Goal: Task Accomplishment & Management: Complete application form

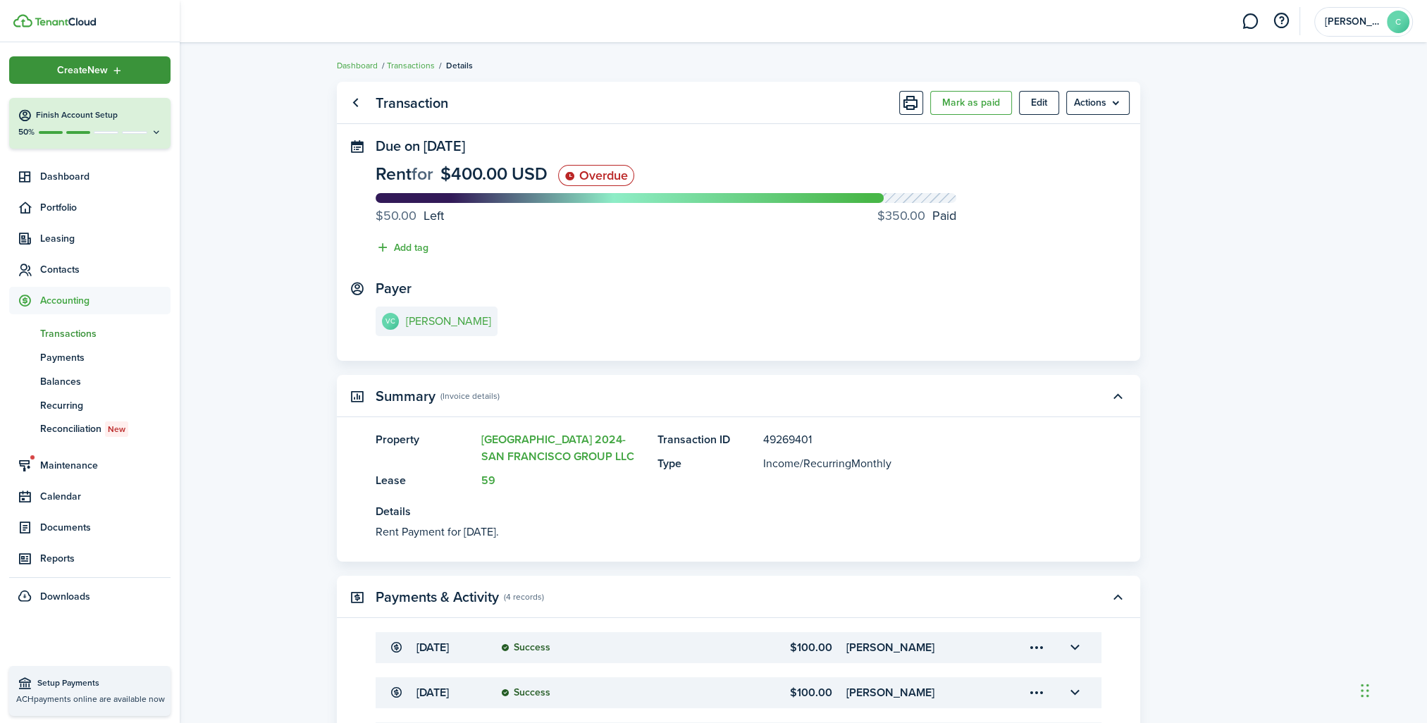
click at [44, 69] on div "Create New" at bounding box center [89, 69] width 161 height 27
click at [230, 190] on link "Record an expense" at bounding box center [244, 192] width 123 height 24
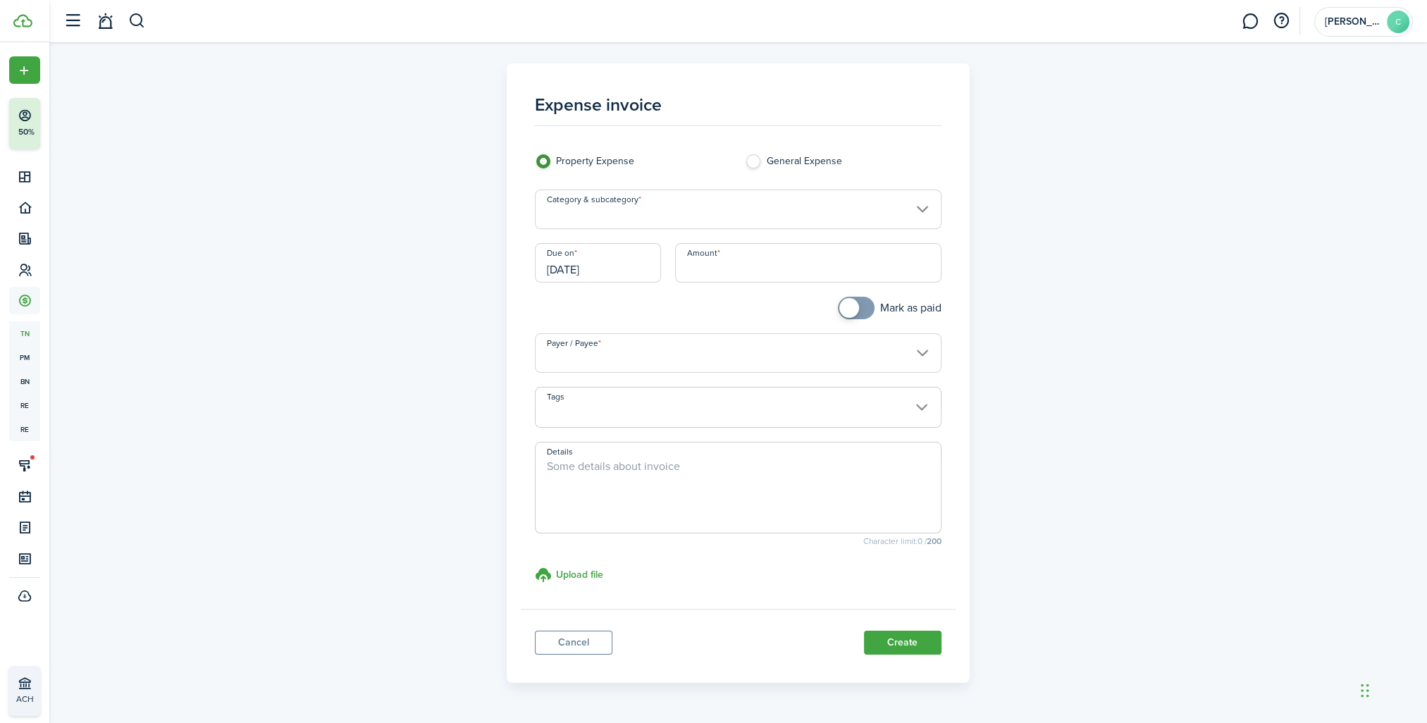
click at [584, 221] on input "Category & subcategory" at bounding box center [738, 209] width 407 height 39
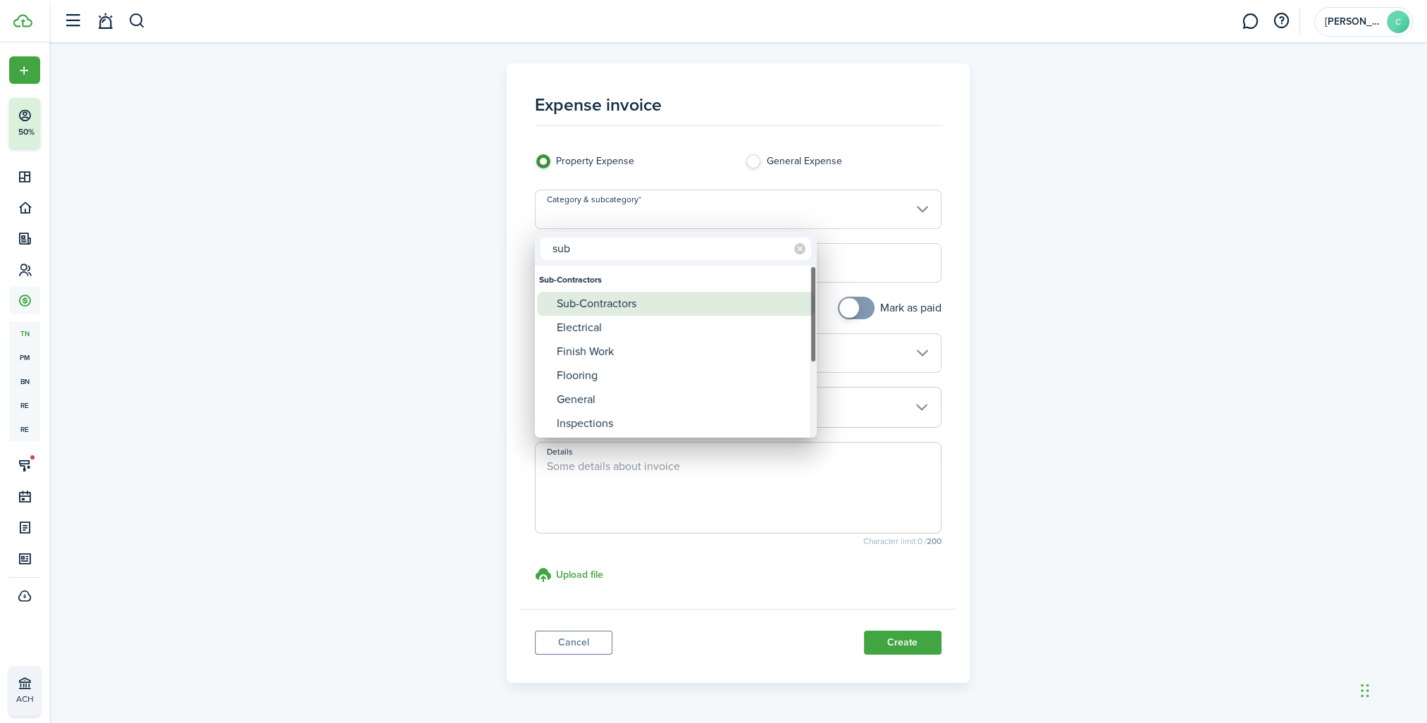
type input "sub"
click at [593, 299] on div "Sub-Contractors" at bounding box center [681, 304] width 249 height 24
type input "Sub-Contractors"
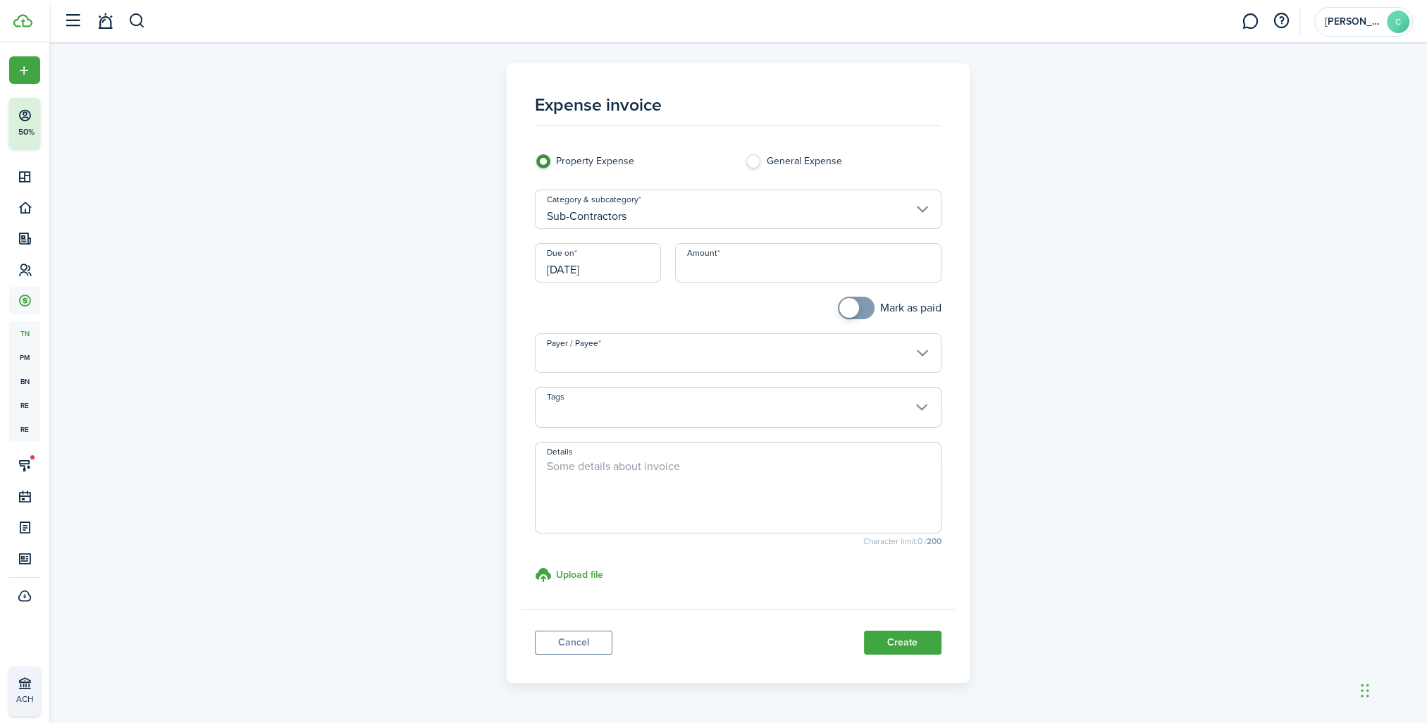
click at [741, 263] on input "Amount" at bounding box center [808, 262] width 266 height 39
type input "$100.00"
checkbox input "true"
click at [859, 305] on span at bounding box center [856, 308] width 14 height 23
click at [599, 366] on input "Payer / Payee" at bounding box center [738, 352] width 407 height 39
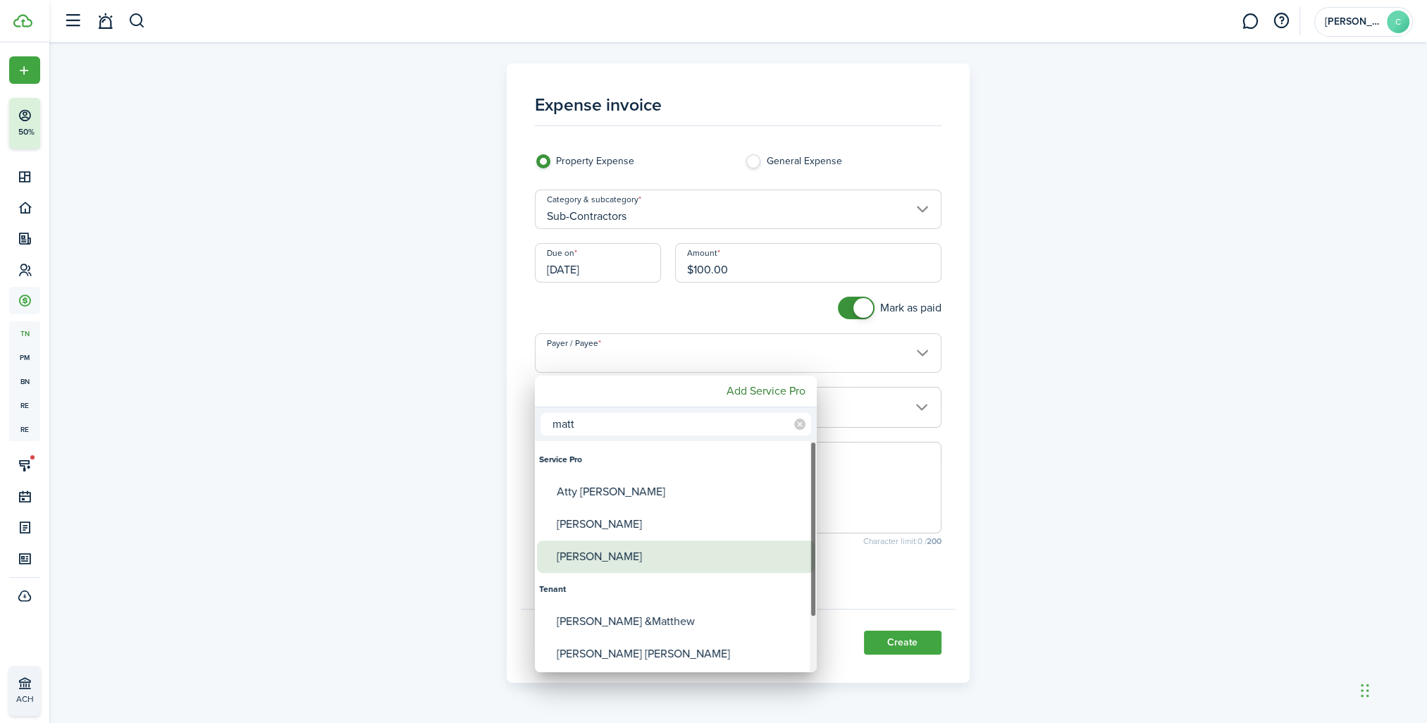
type input "matt"
click at [602, 543] on div "[PERSON_NAME]" at bounding box center [681, 556] width 249 height 32
type input "[PERSON_NAME]"
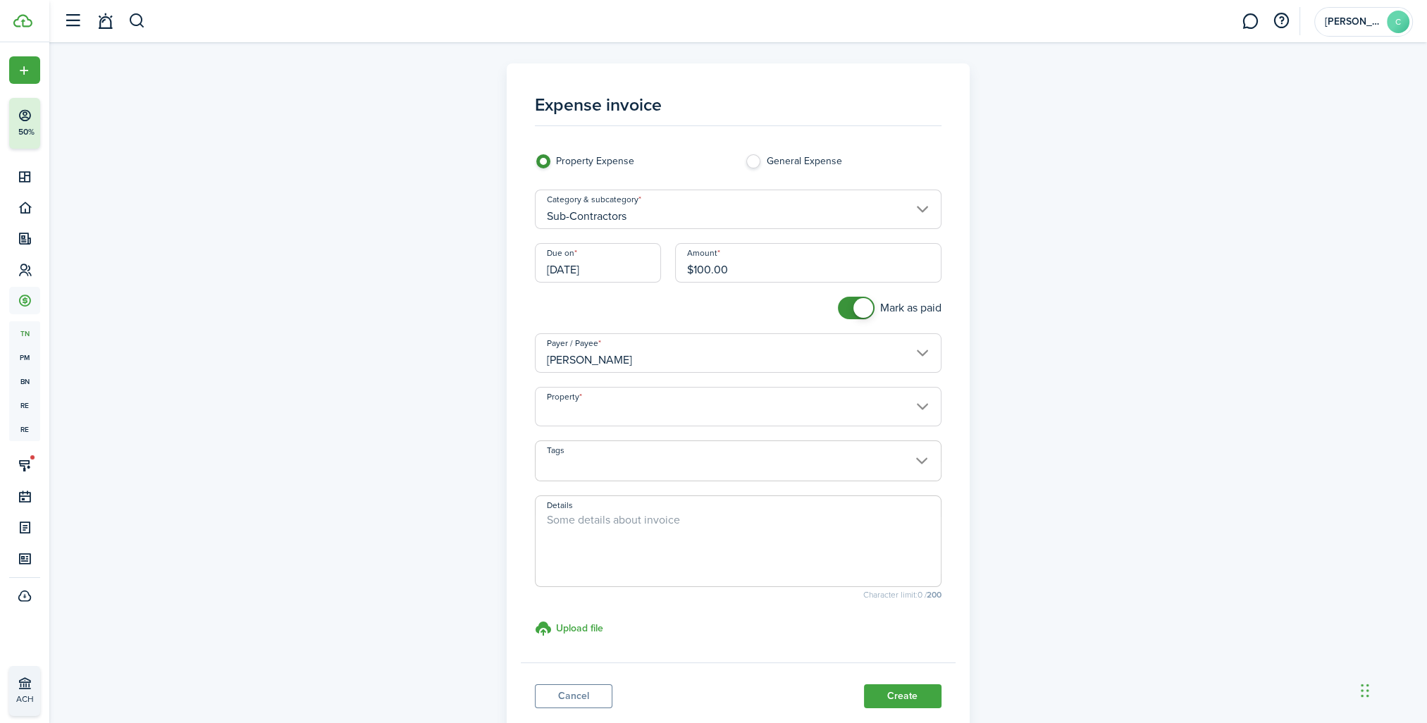
click at [564, 416] on input "Property" at bounding box center [738, 406] width 407 height 39
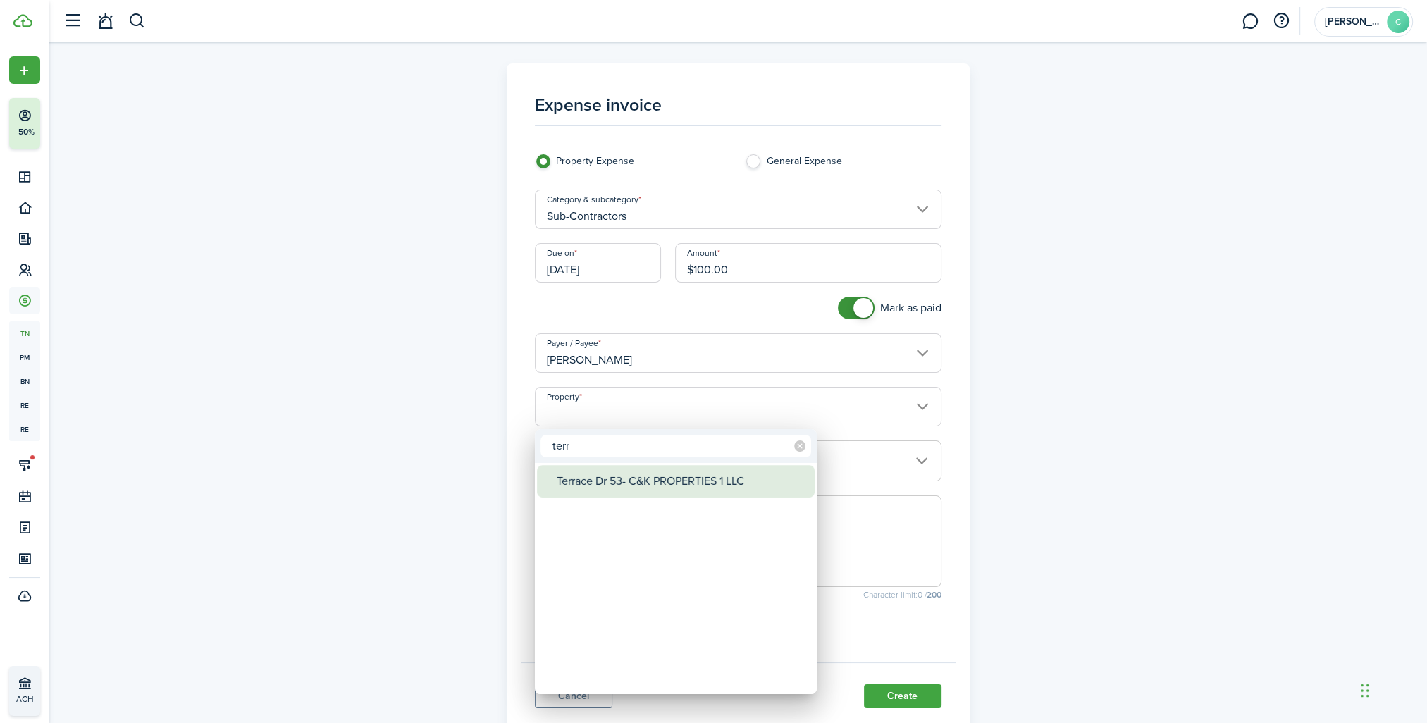
type input "terr"
click at [581, 482] on div "Terrace Dr 53- C&K PROPERTIES 1 LLC" at bounding box center [681, 481] width 249 height 32
type input "Terrace Dr 53- C&K PROPERTIES 1 LLC"
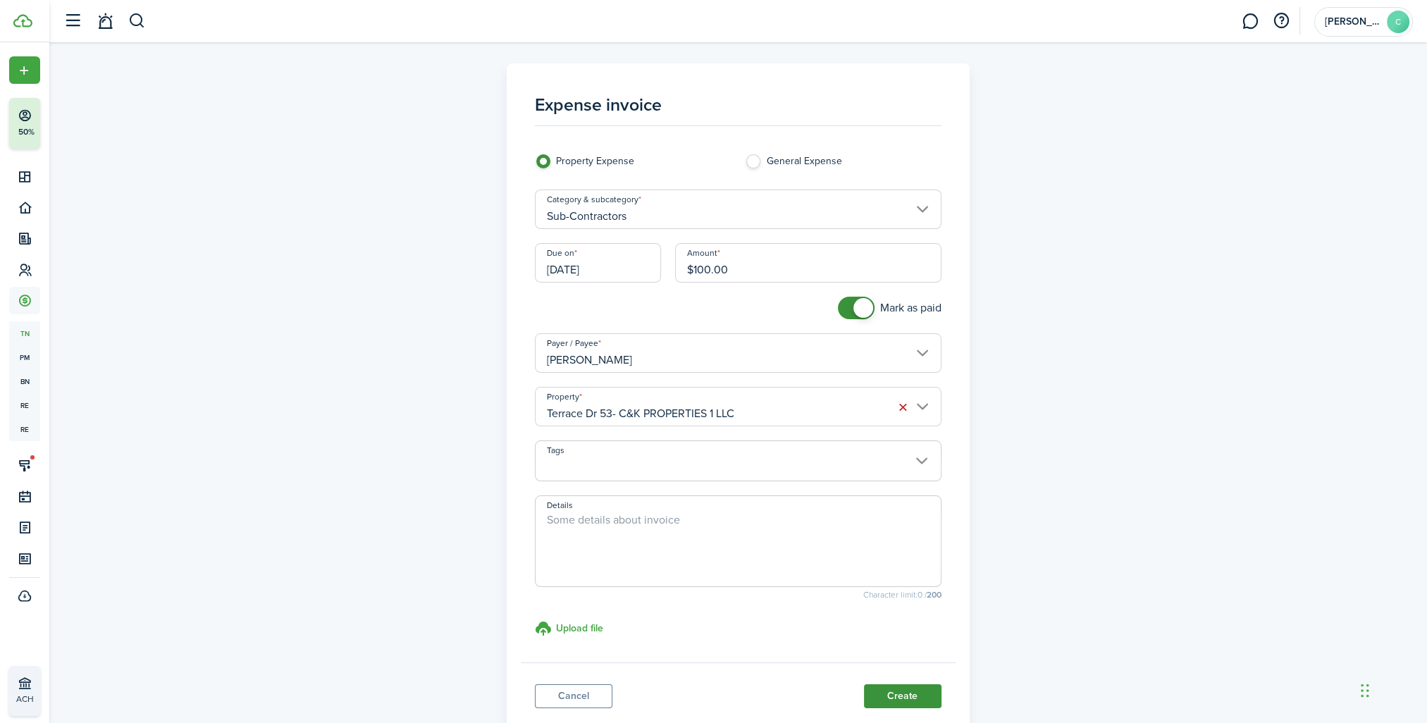
click at [922, 697] on button "Create" at bounding box center [903, 696] width 78 height 24
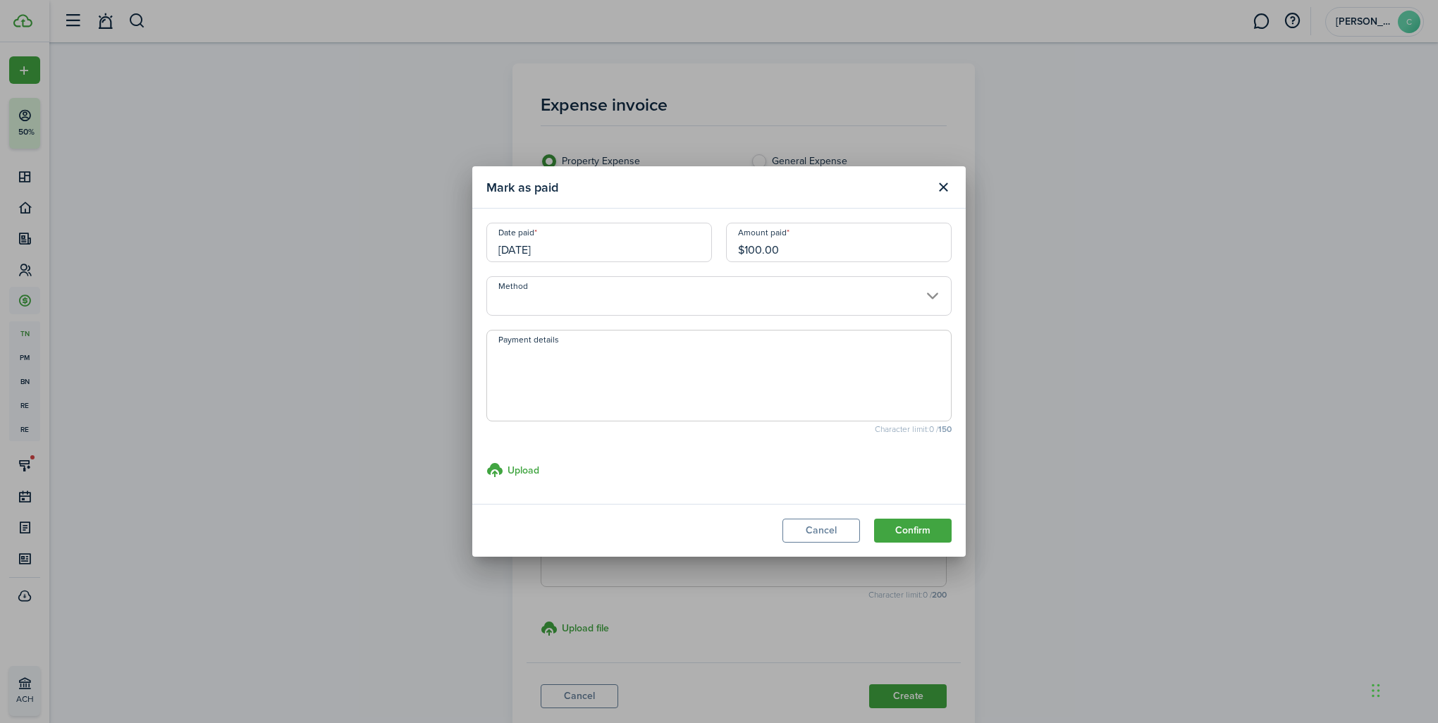
click at [611, 306] on input "Method" at bounding box center [718, 295] width 465 height 39
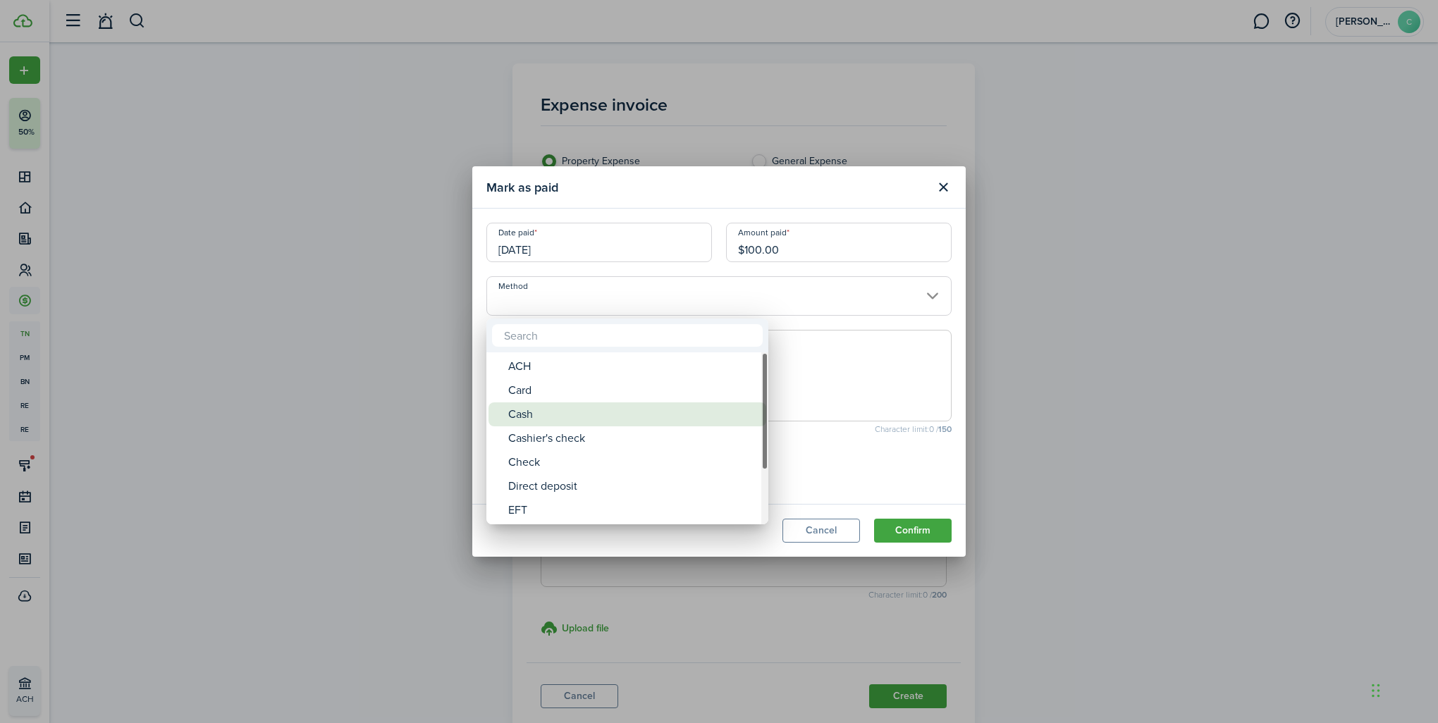
click at [564, 426] on div "Cash" at bounding box center [632, 414] width 249 height 24
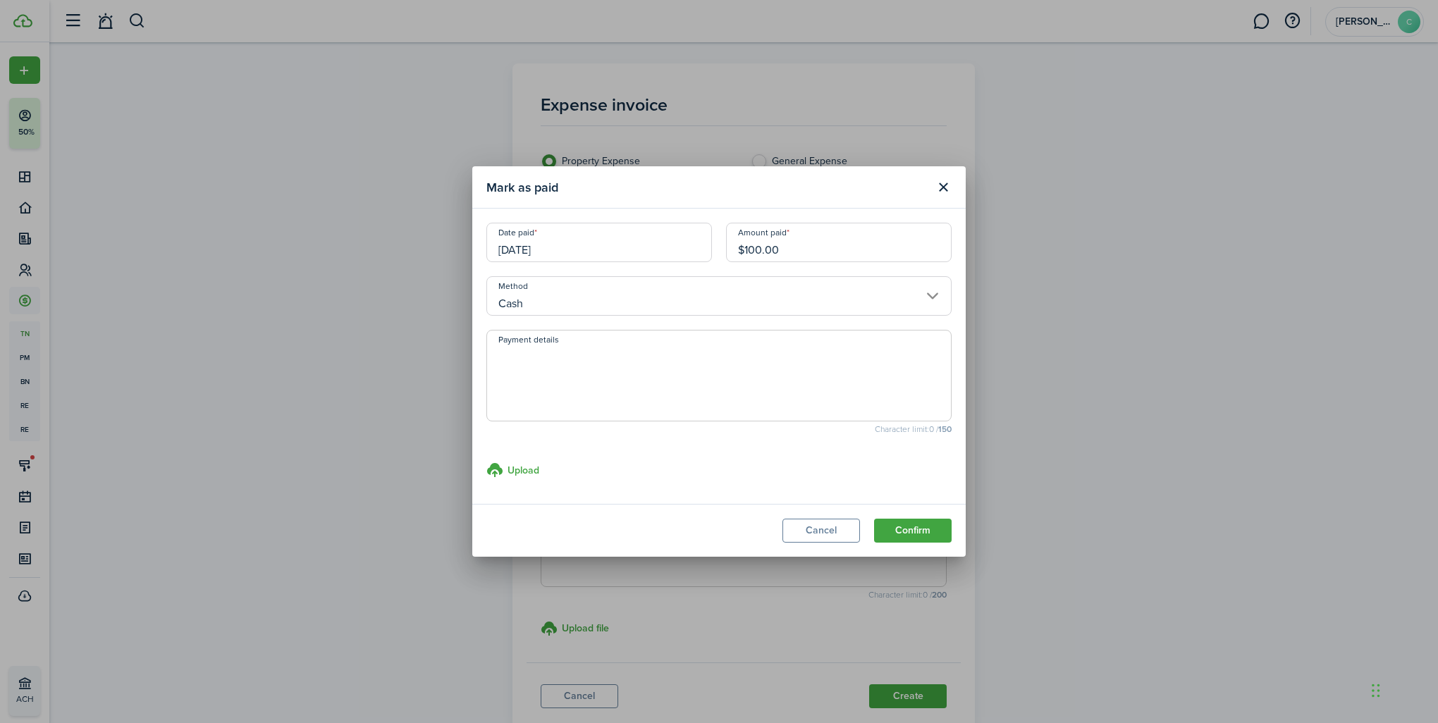
click at [542, 295] on input "Cash" at bounding box center [718, 295] width 465 height 39
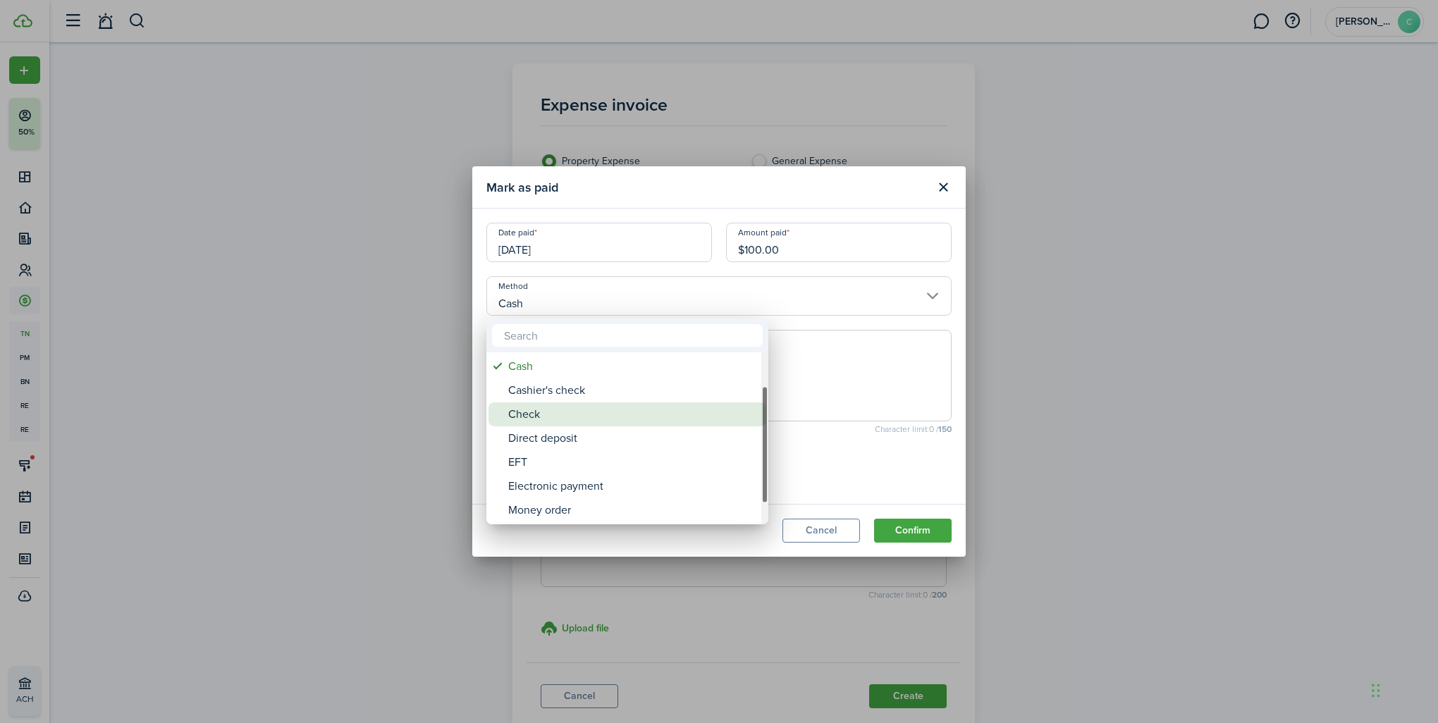
click at [527, 420] on div "Check" at bounding box center [632, 414] width 249 height 24
type input "Check"
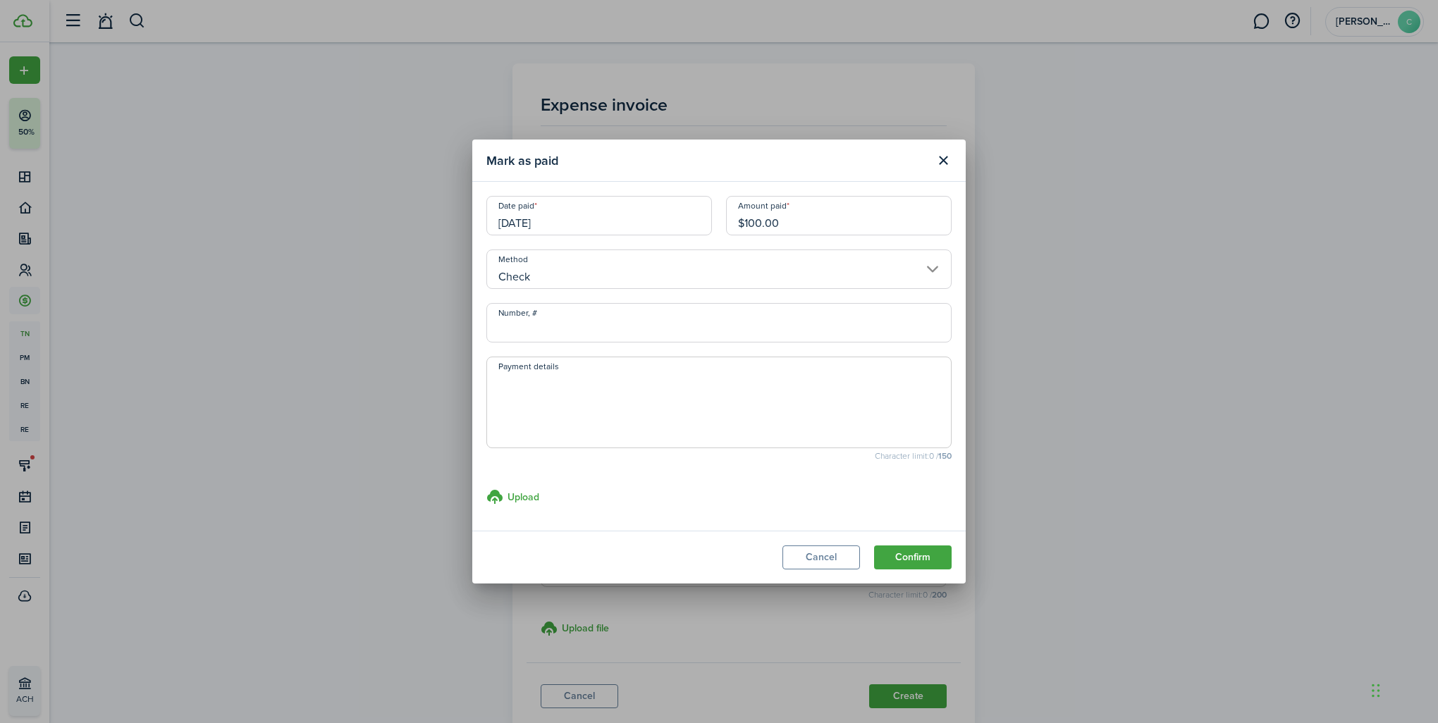
click at [537, 333] on input "Number, #" at bounding box center [718, 322] width 465 height 39
type input "1829"
click at [926, 564] on button "Confirm" at bounding box center [913, 557] width 78 height 24
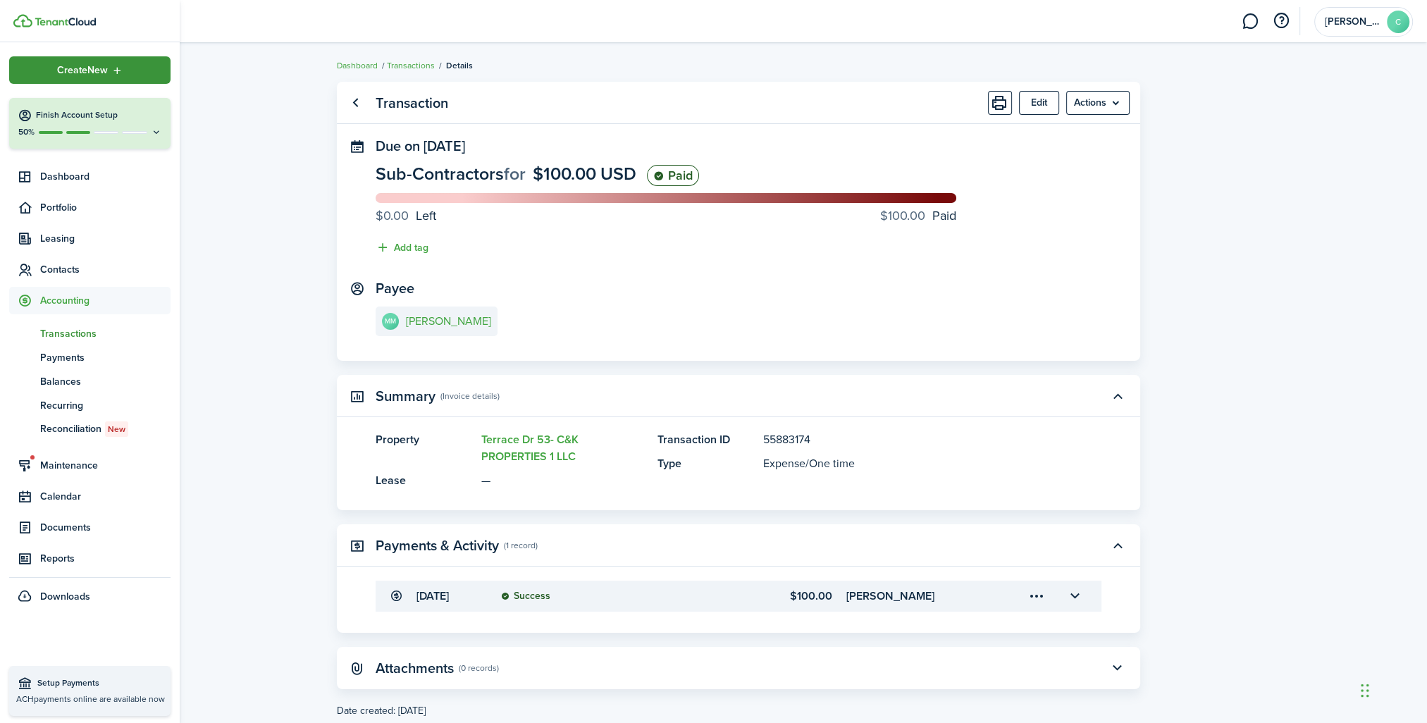
click at [23, 78] on div "Create New" at bounding box center [89, 69] width 161 height 27
click at [288, 197] on link "Record an expense" at bounding box center [244, 192] width 123 height 24
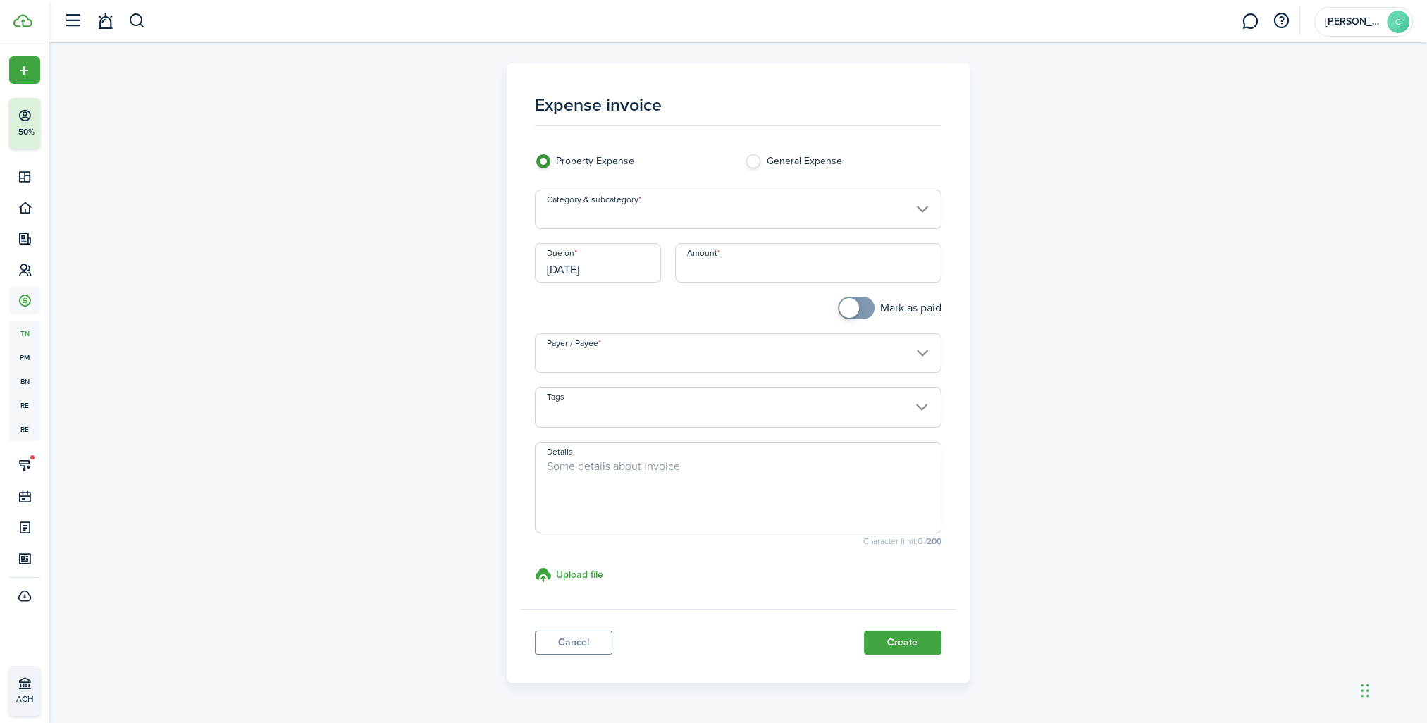
click at [629, 222] on input "Category & subcategory" at bounding box center [738, 209] width 407 height 39
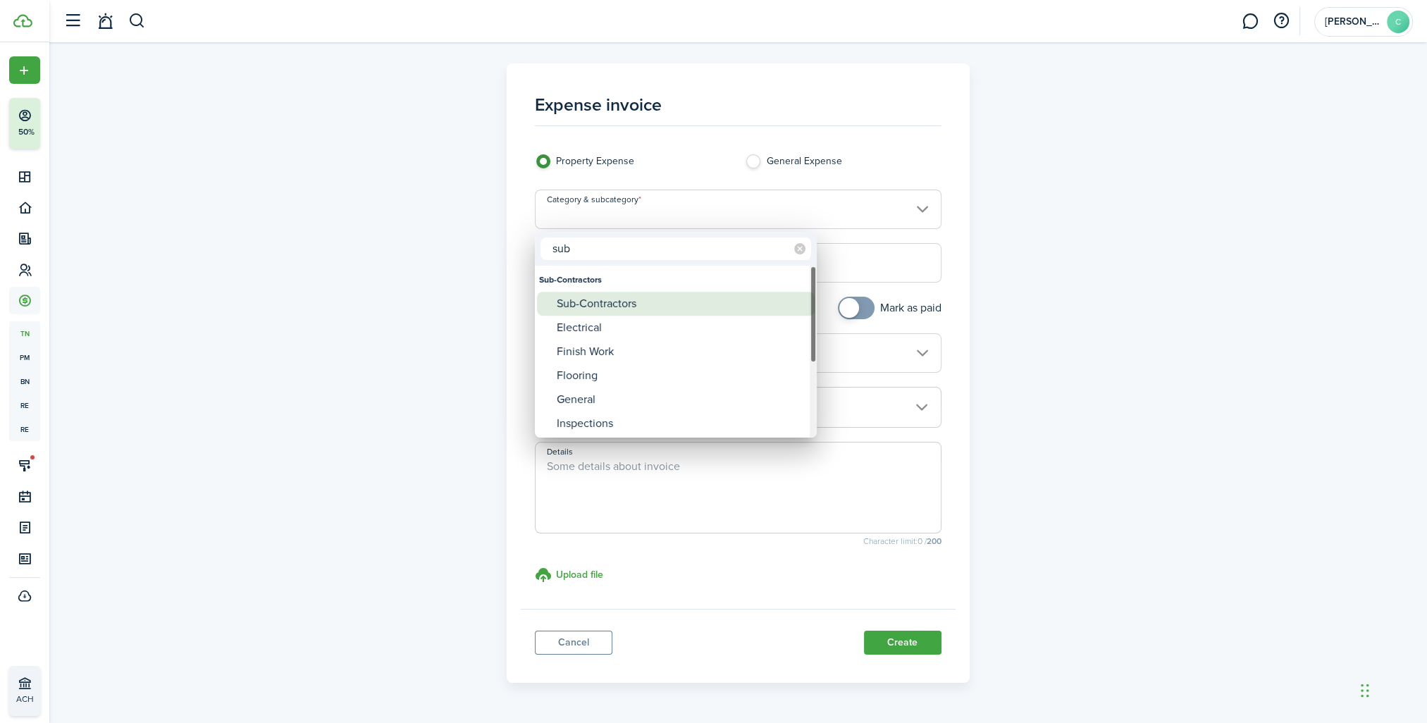
type input "sub"
click at [625, 297] on div "Sub-Contractors" at bounding box center [681, 304] width 249 height 24
type input "Sub-Contractors"
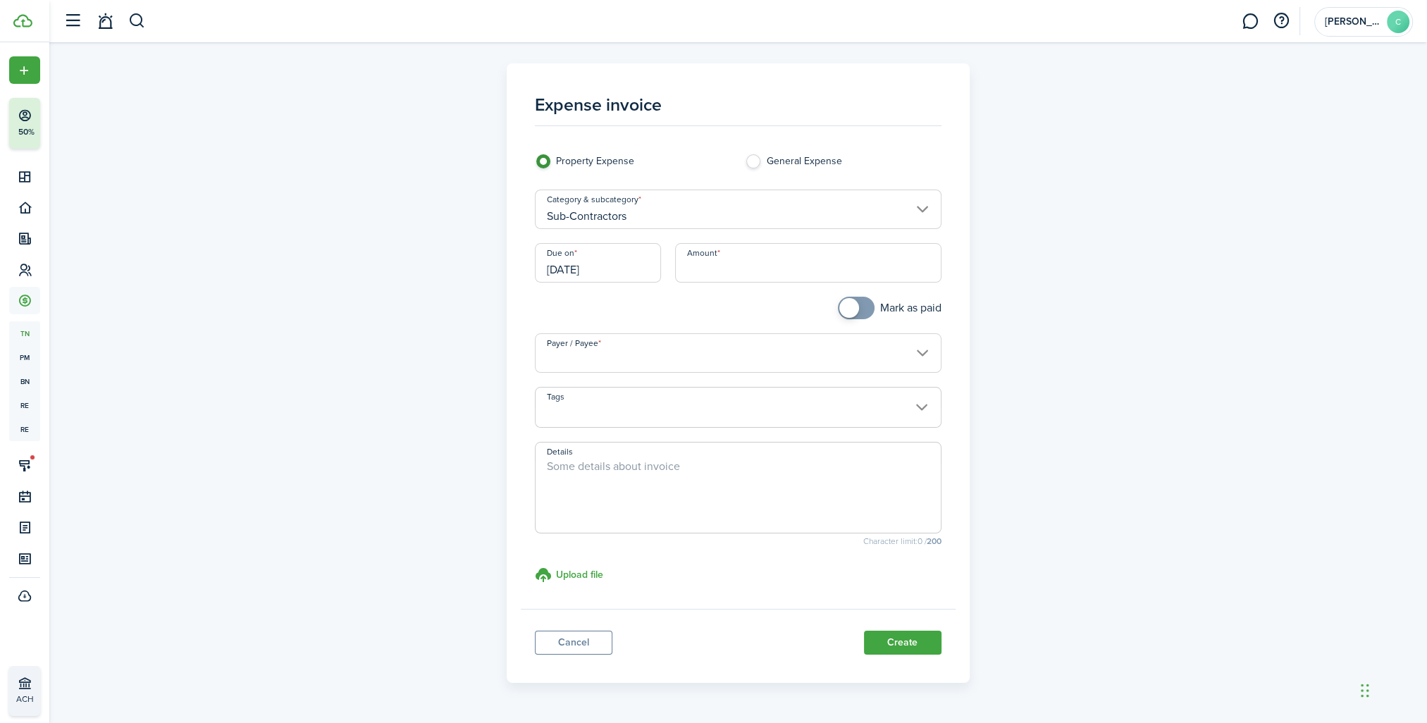
click at [746, 266] on input "Amount" at bounding box center [808, 262] width 266 height 39
type input "$125.00"
checkbox input "true"
click at [854, 308] on span at bounding box center [849, 308] width 20 height 20
click at [593, 357] on input "Payer / Payee" at bounding box center [738, 352] width 407 height 39
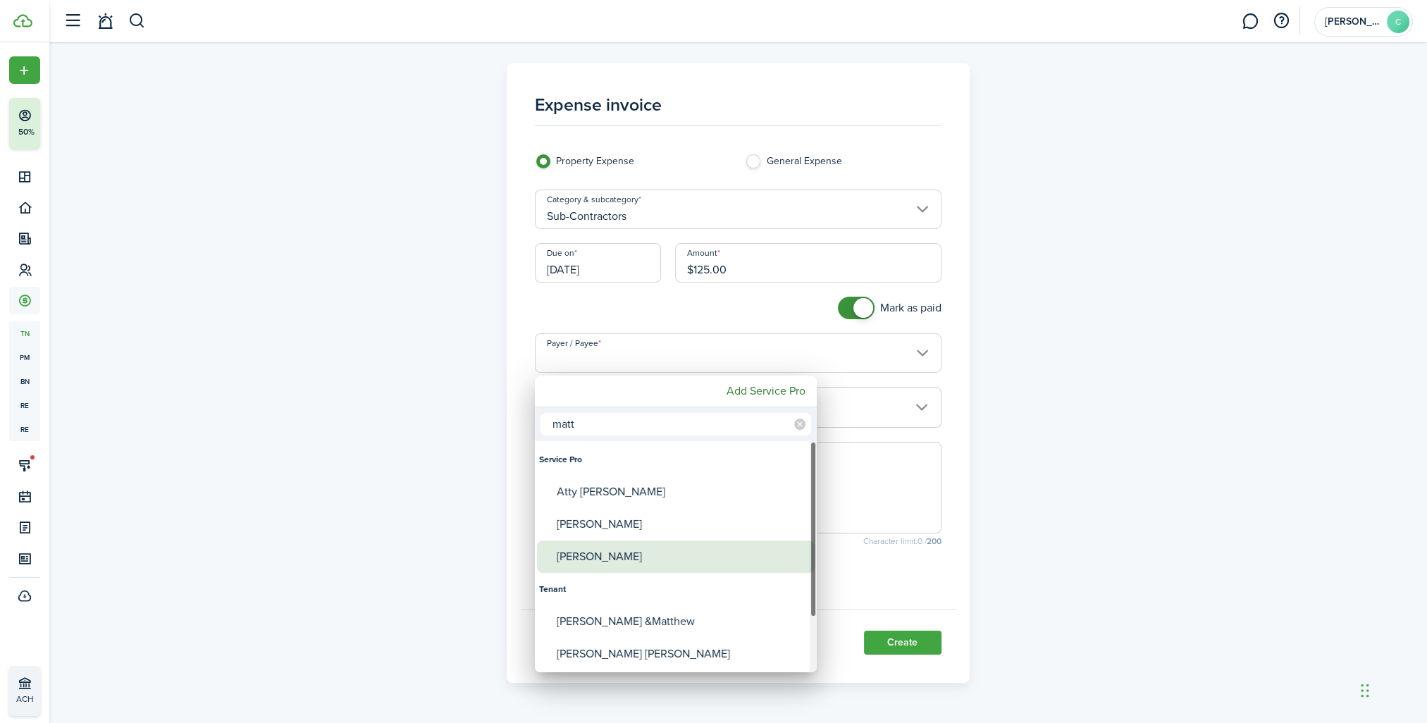
type input "matt"
click at [620, 558] on div "[PERSON_NAME]" at bounding box center [681, 556] width 249 height 32
type input "[PERSON_NAME]"
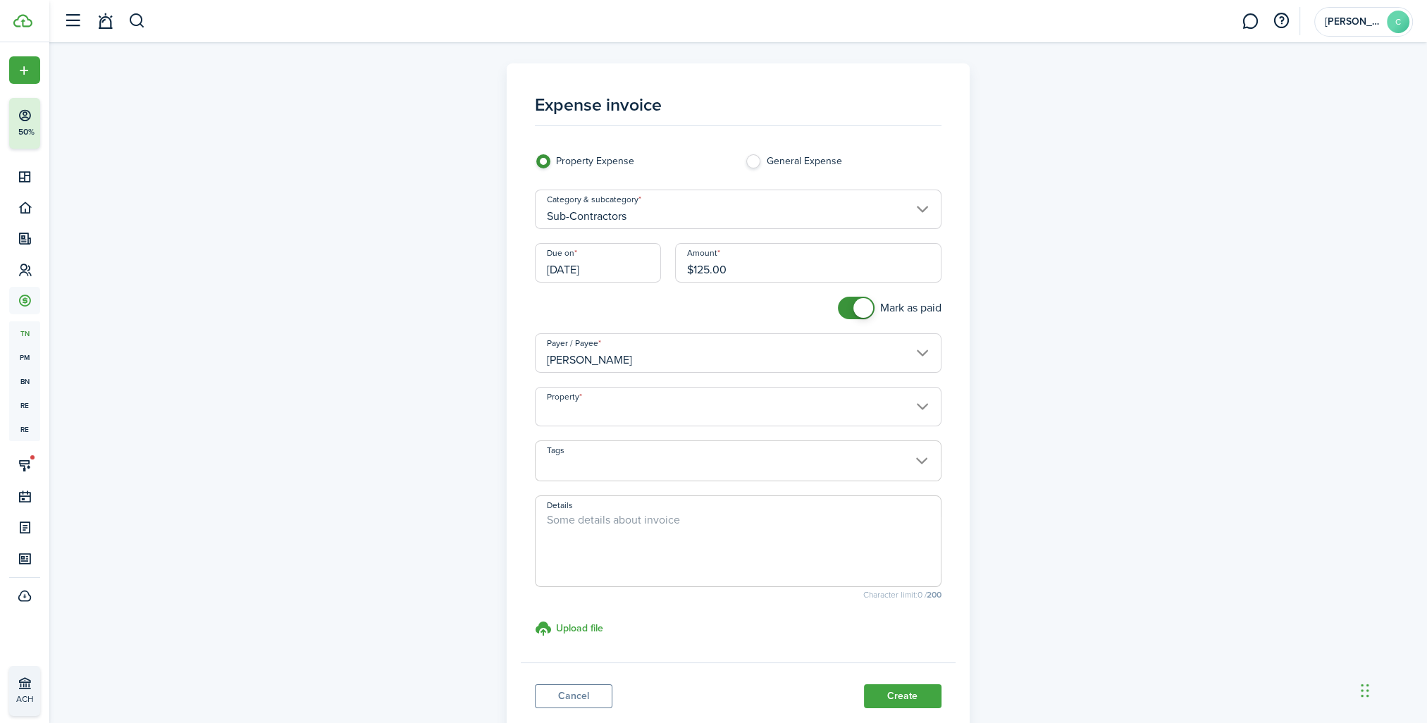
click at [579, 414] on input "Property" at bounding box center [738, 406] width 407 height 39
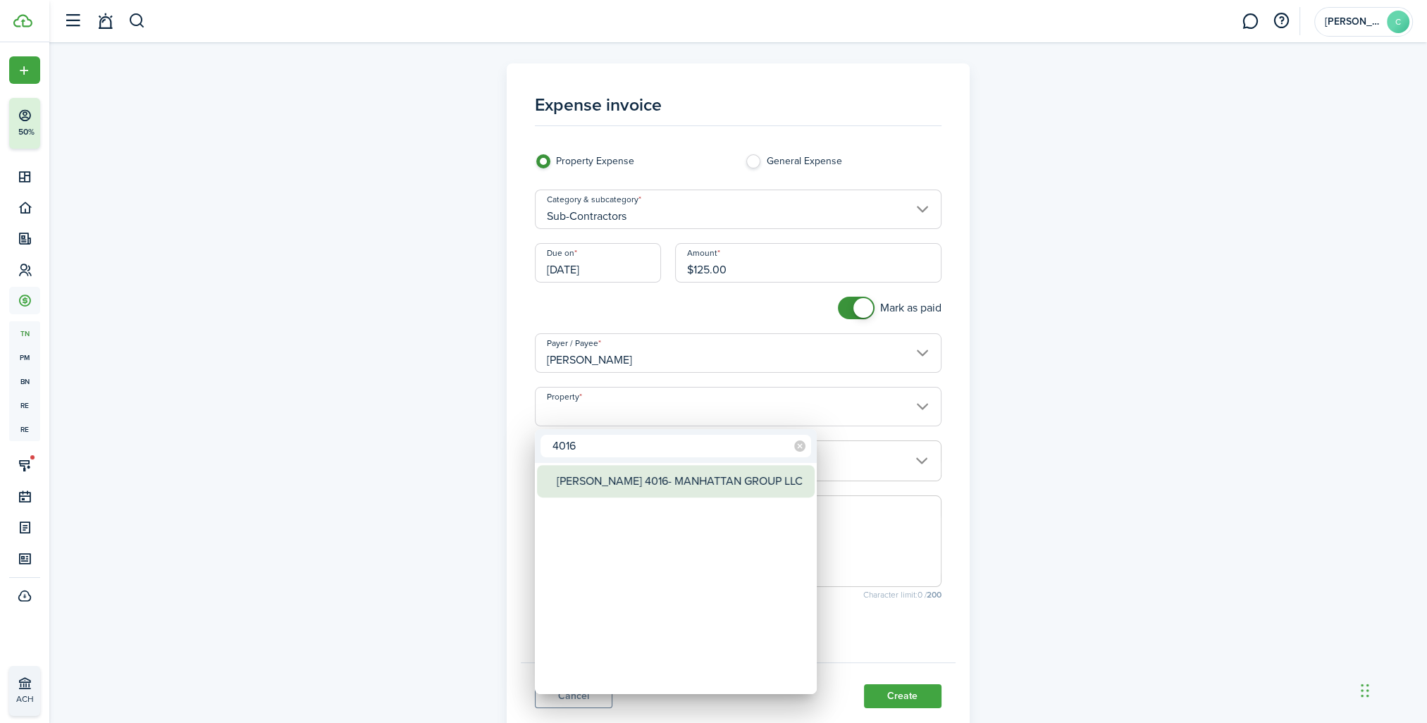
type input "4016"
click at [583, 494] on div "[PERSON_NAME] 4016- MANHATTAN GROUP LLC" at bounding box center [681, 481] width 249 height 32
type input "[PERSON_NAME] 4016- MANHATTAN GROUP LLC"
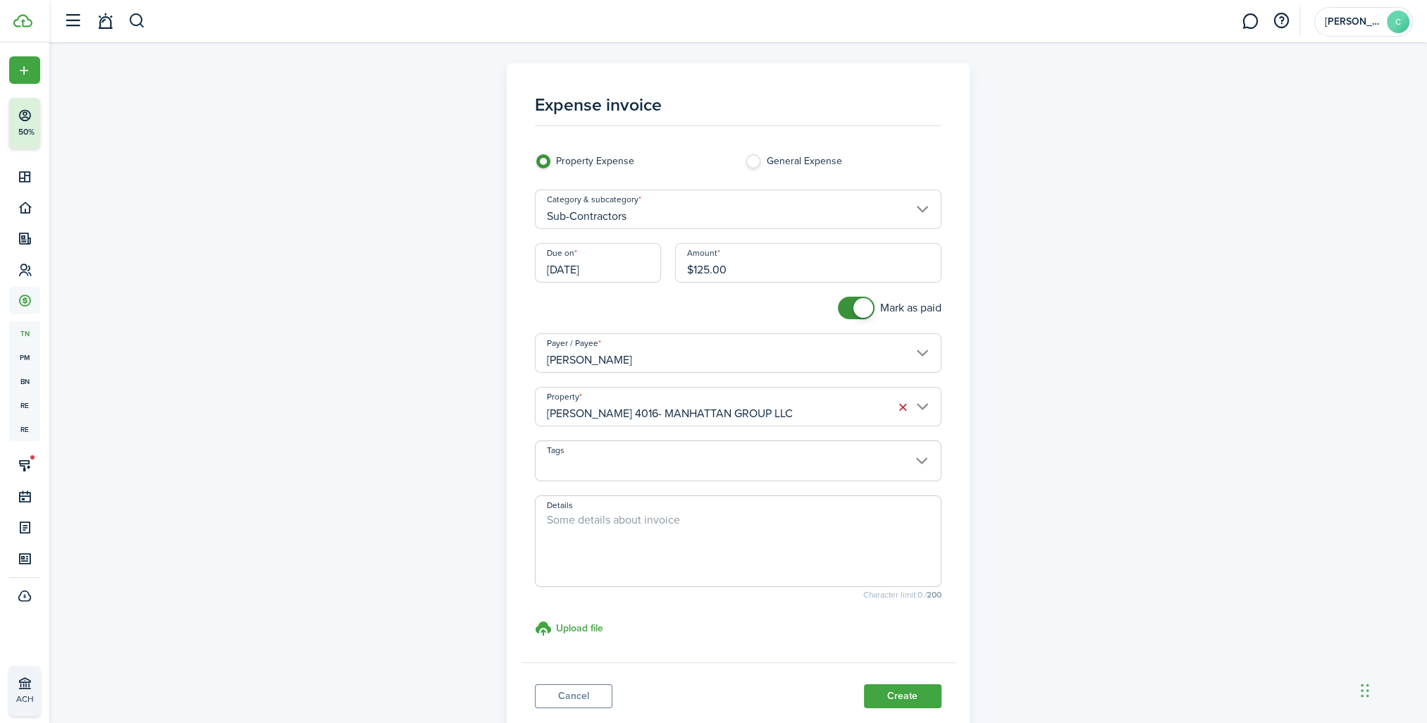
click at [946, 688] on panel-main-footer "Cancel Create" at bounding box center [738, 692] width 435 height 60
click at [943, 688] on panel-main-footer "Cancel Create" at bounding box center [738, 692] width 435 height 60
click at [939, 690] on button "Create" at bounding box center [903, 696] width 78 height 24
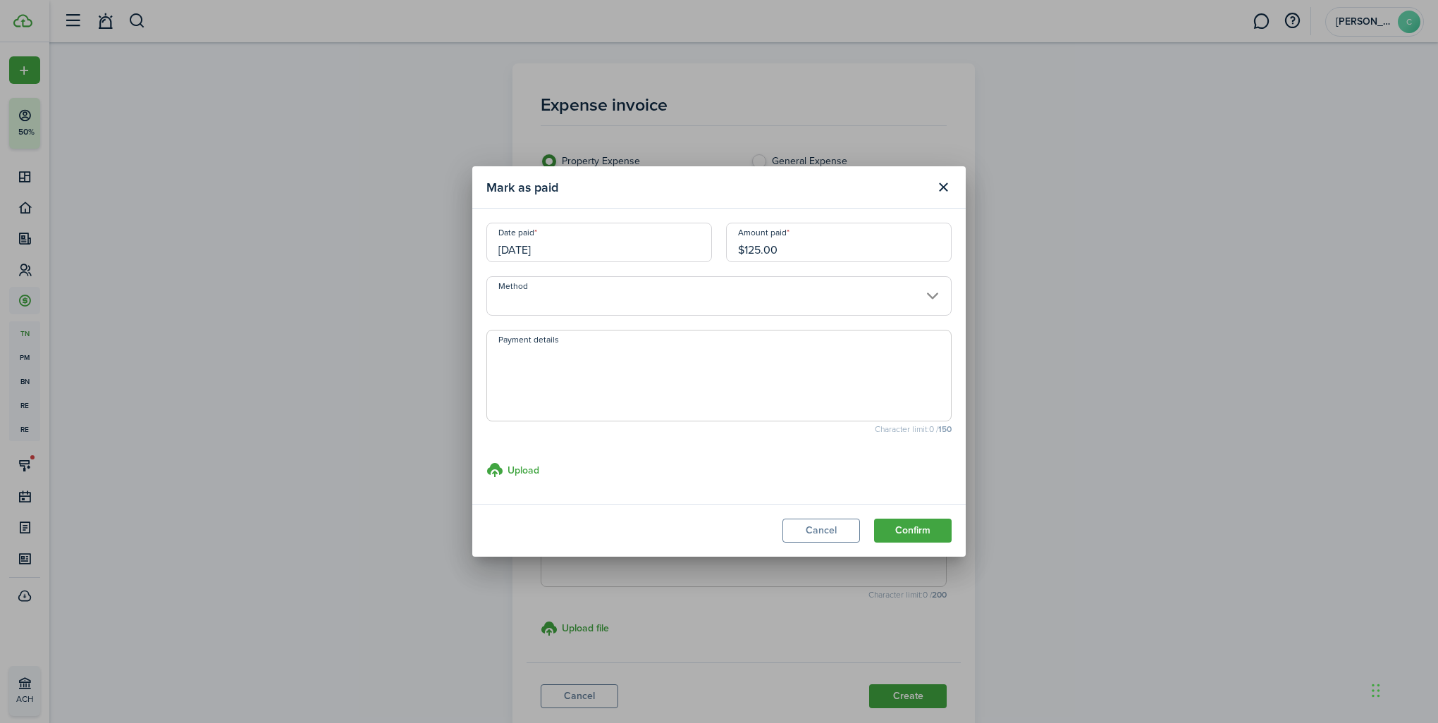
click at [542, 300] on input "Method" at bounding box center [718, 295] width 465 height 39
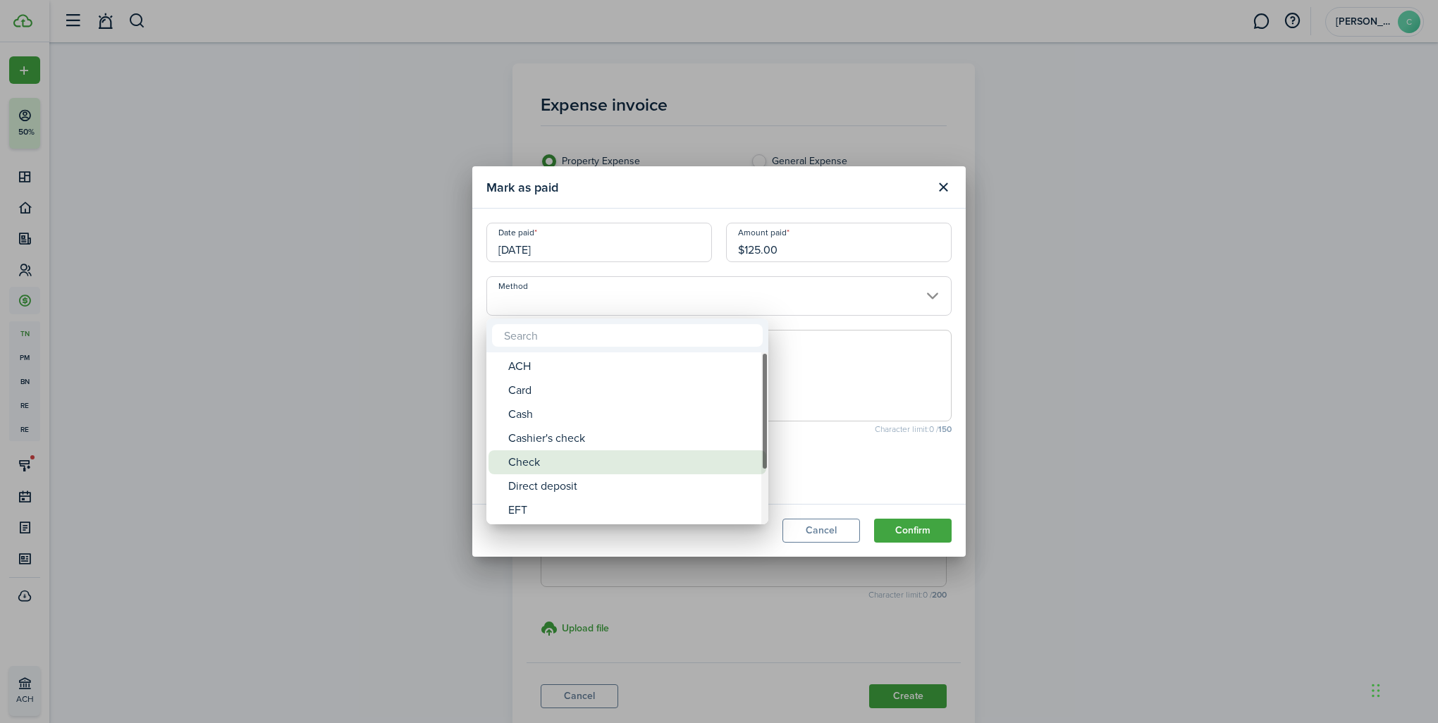
click at [556, 470] on div "Check" at bounding box center [632, 462] width 249 height 24
type input "Check"
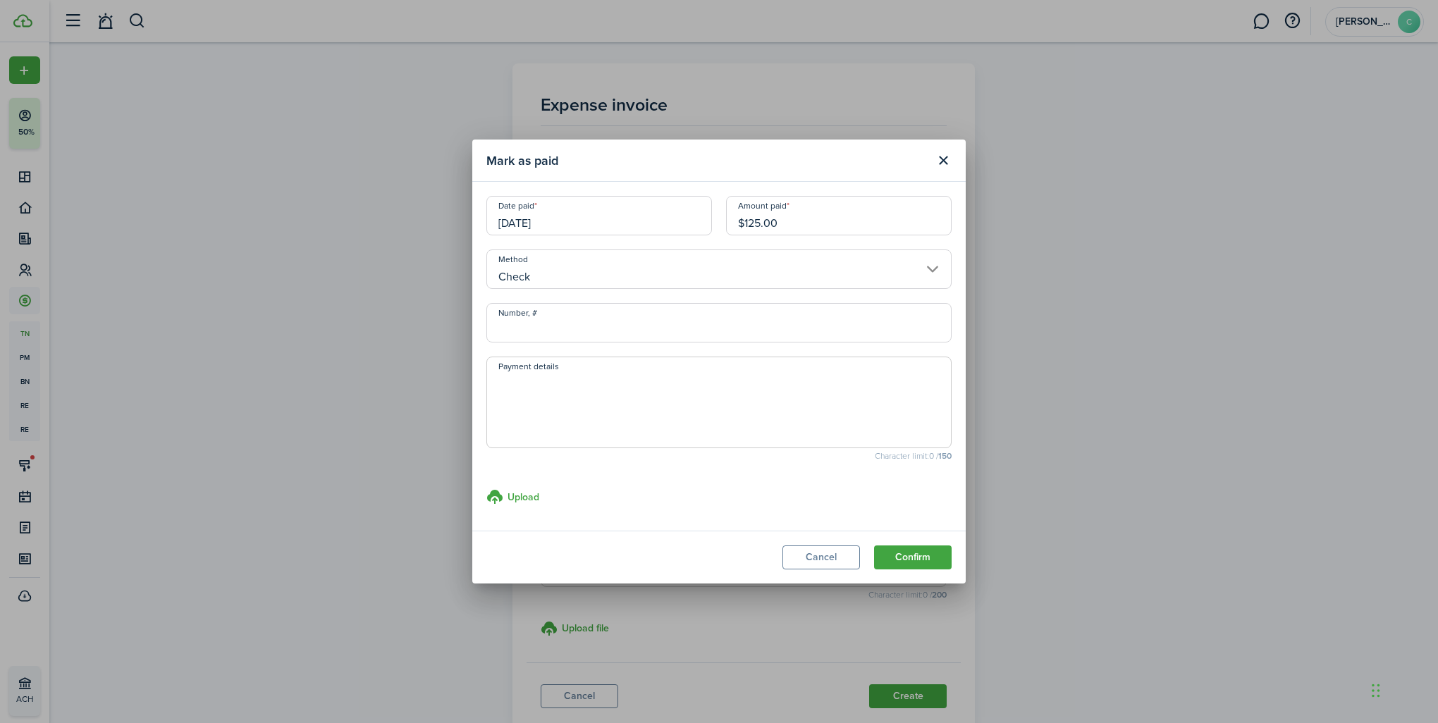
click at [552, 335] on input "Number, #" at bounding box center [718, 322] width 465 height 39
type input "1294"
click at [915, 557] on button "Confirm" at bounding box center [913, 557] width 78 height 24
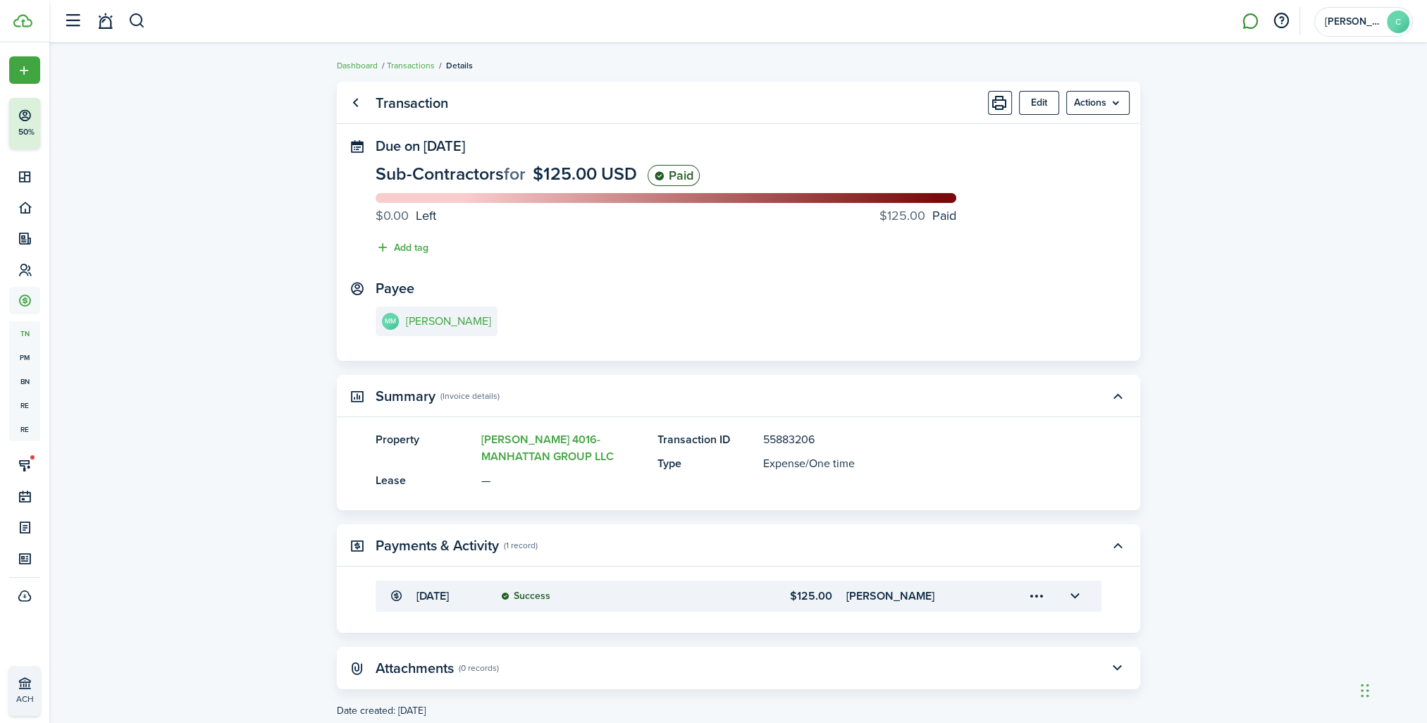
click at [1254, 21] on link at bounding box center [1250, 22] width 27 height 36
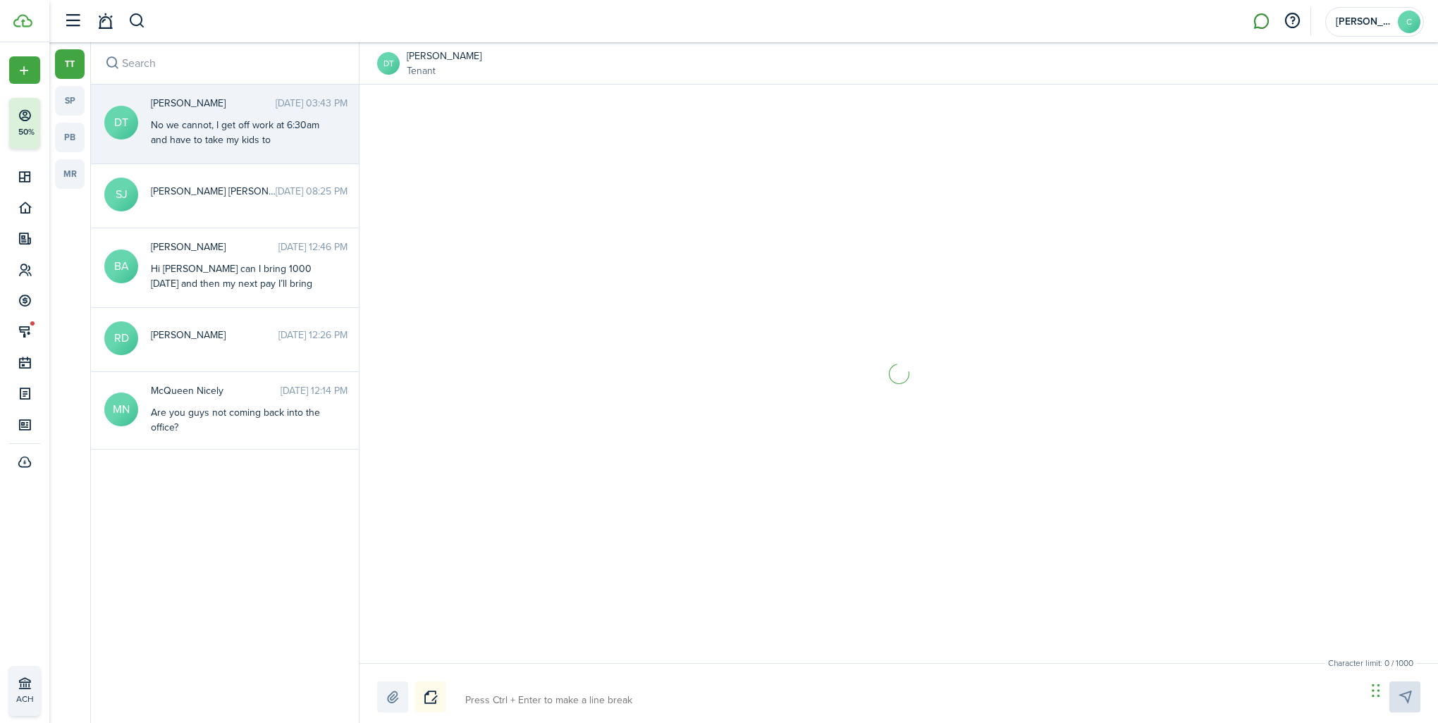
scroll to position [1053, 0]
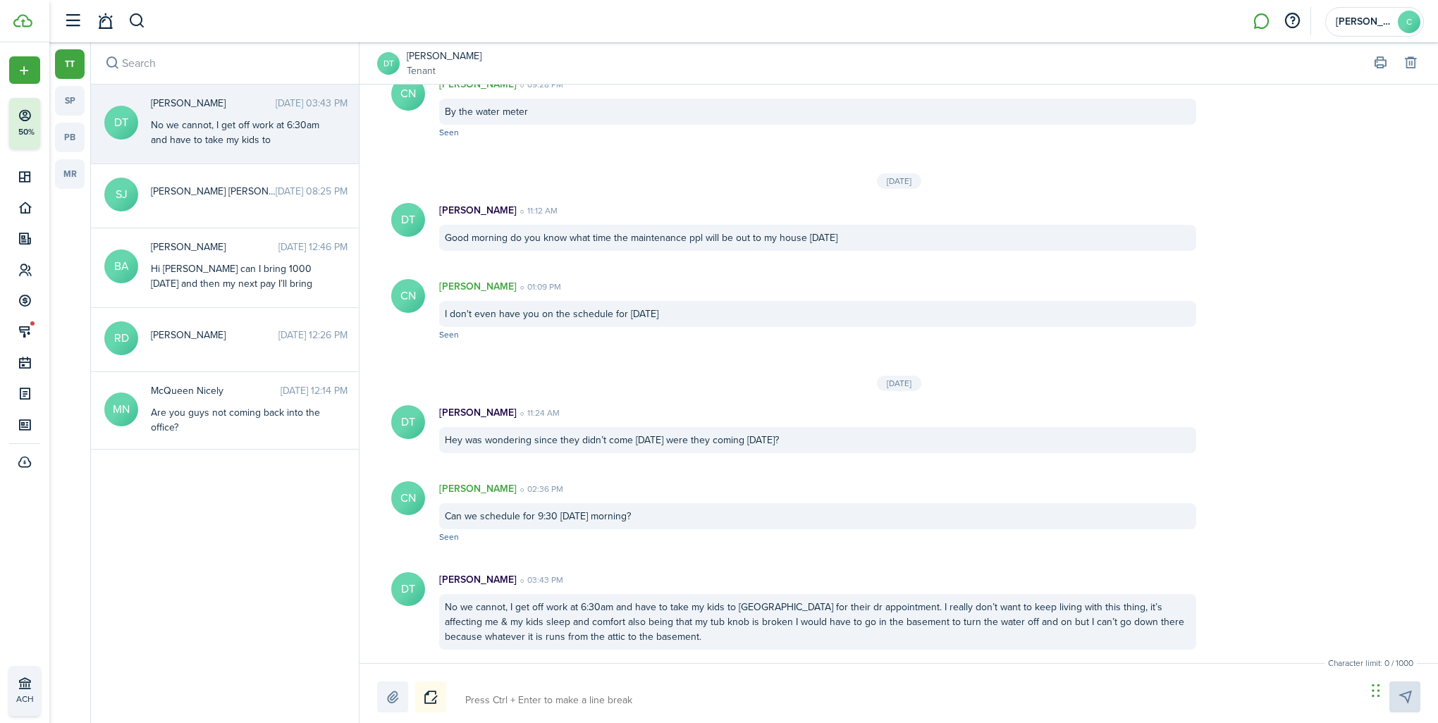
click at [524, 678] on div "Character limit: 0 / 1000 Drop your file here" at bounding box center [898, 693] width 1078 height 60
click at [492, 682] on div at bounding box center [898, 696] width 1043 height 31
click at [505, 705] on textarea at bounding box center [910, 700] width 901 height 24
type textarea "W"
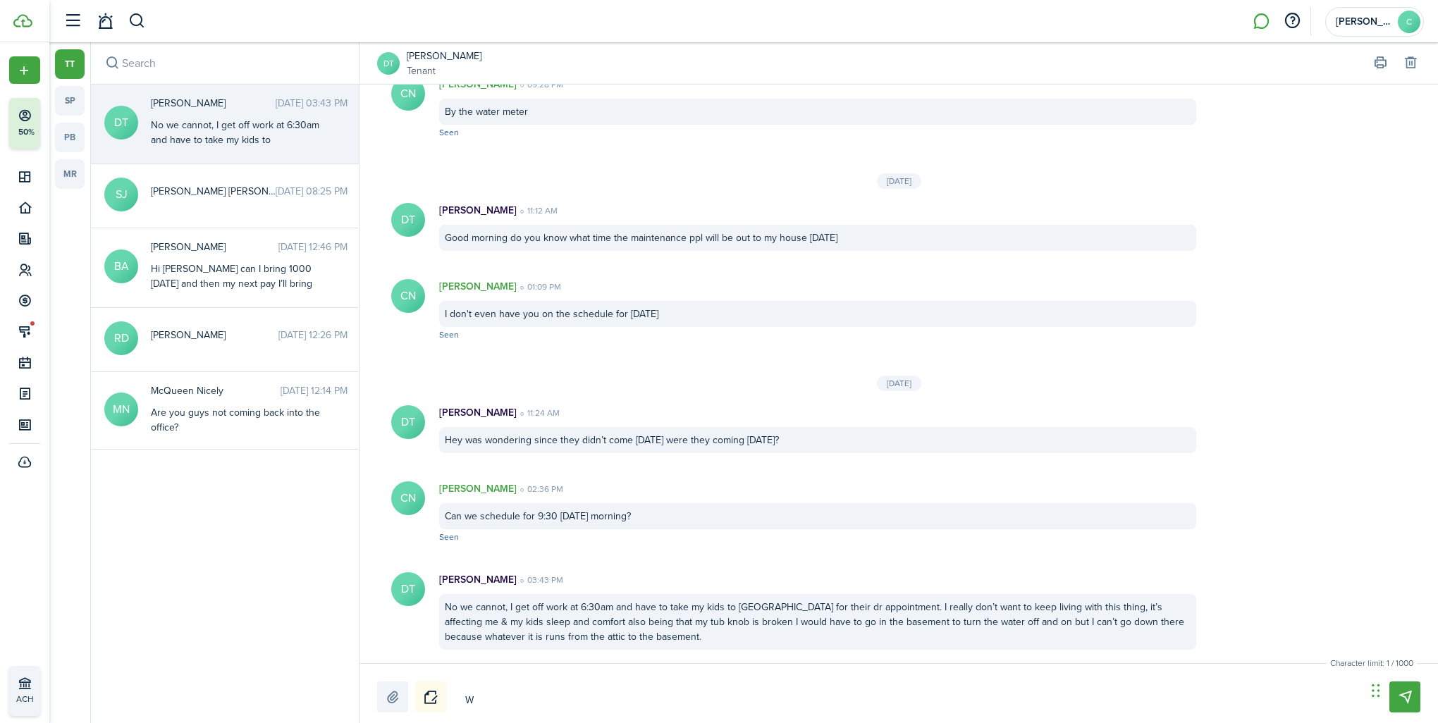
type textarea "We"
type textarea "Wed"
type textarea "Wedn"
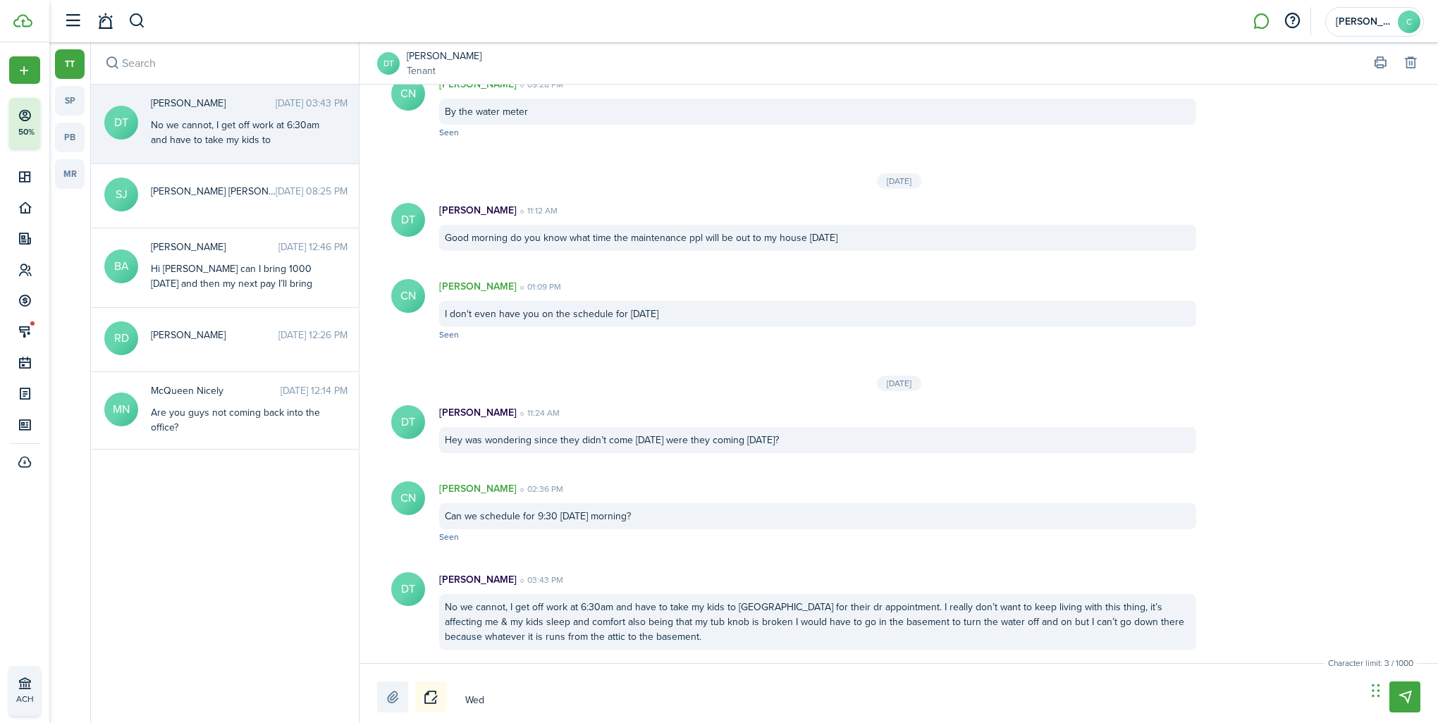
type textarea "Wedn"
type textarea "Wedne"
type textarea "Wednes"
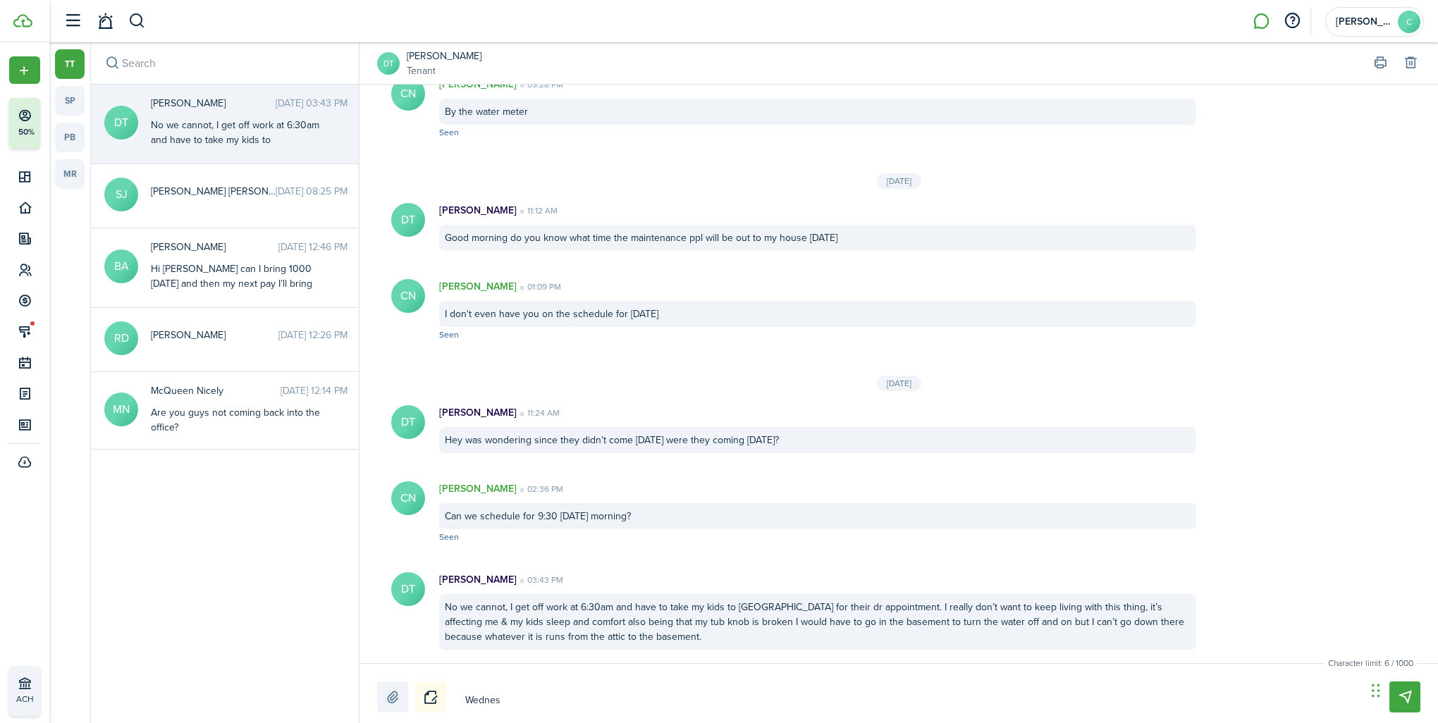
type textarea "Wednesd"
type textarea "Wednesda"
type textarea "[DATE]"
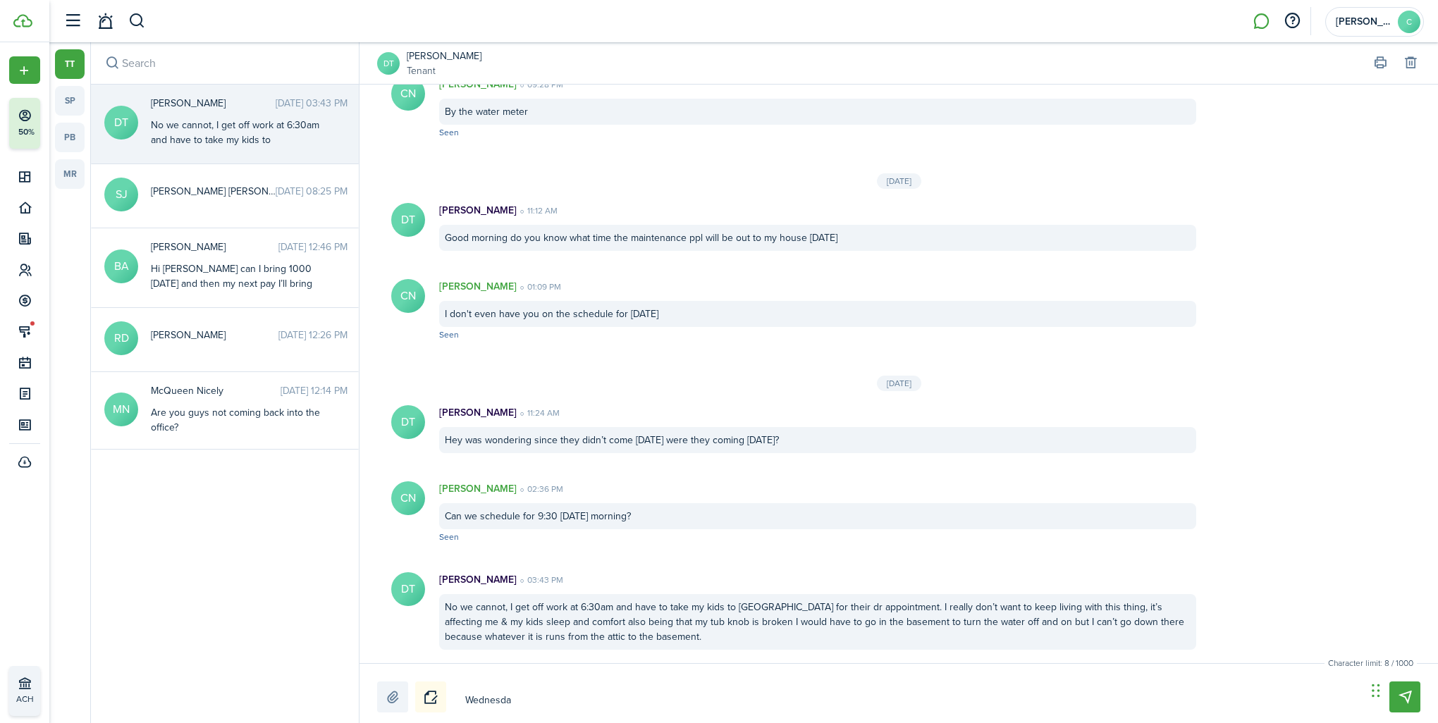
type textarea "[DATE]"
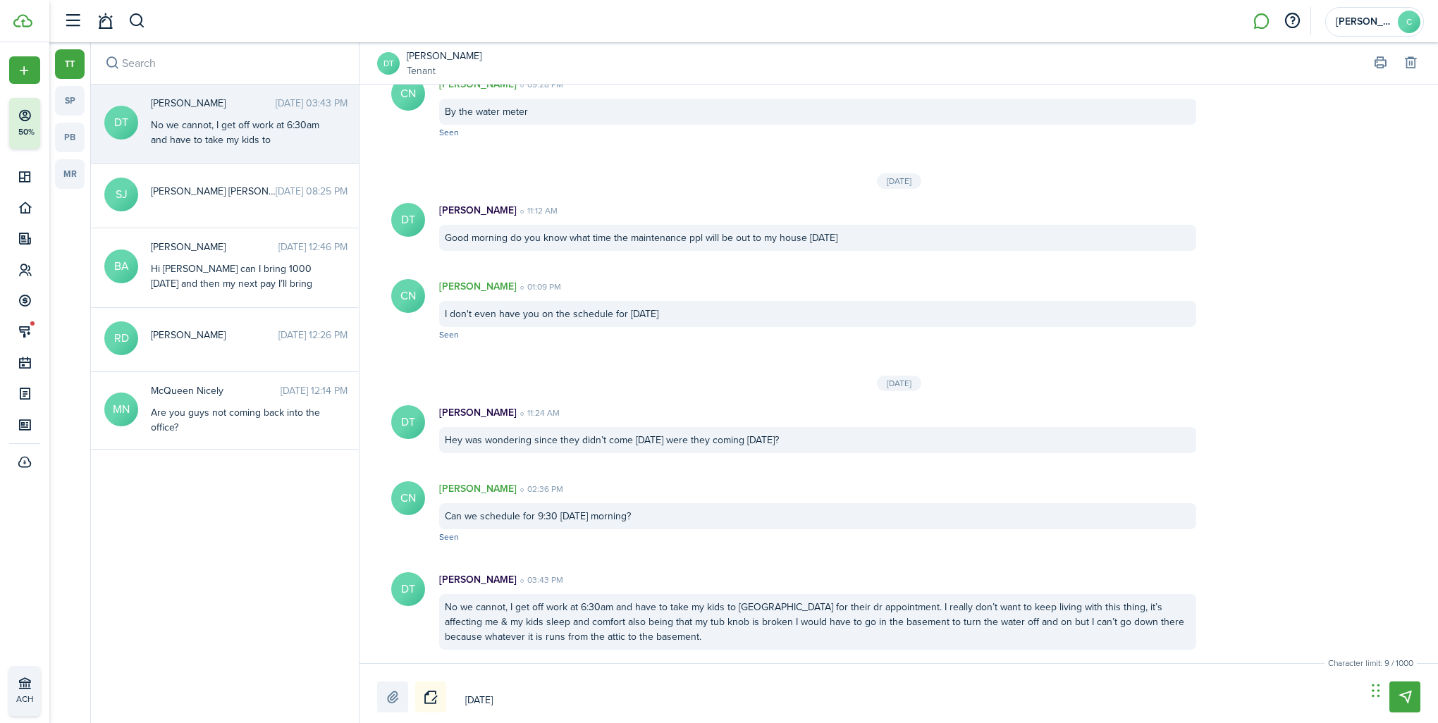
type textarea "Wednesda"
type textarea "Wednesd"
type textarea "Wednes"
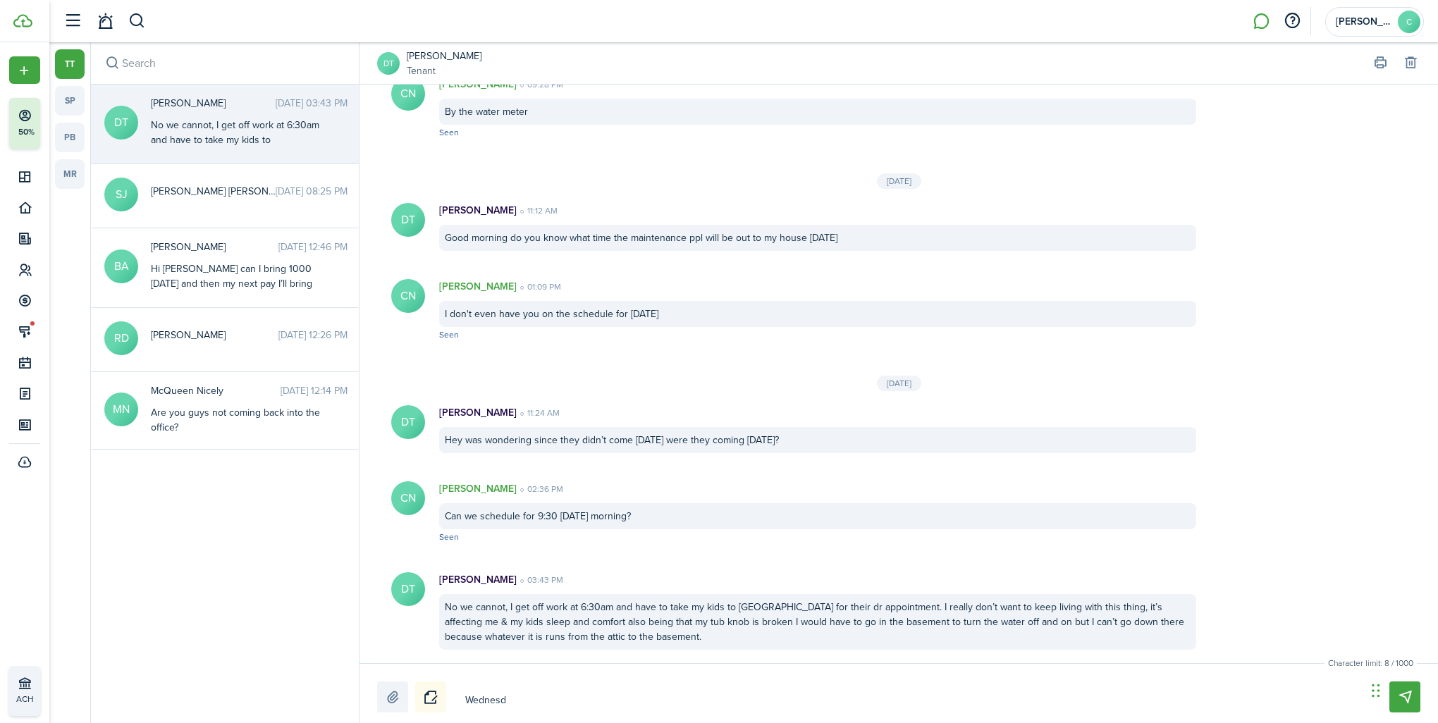
type textarea "Wednes"
type textarea "Wedne"
type textarea "Wedn"
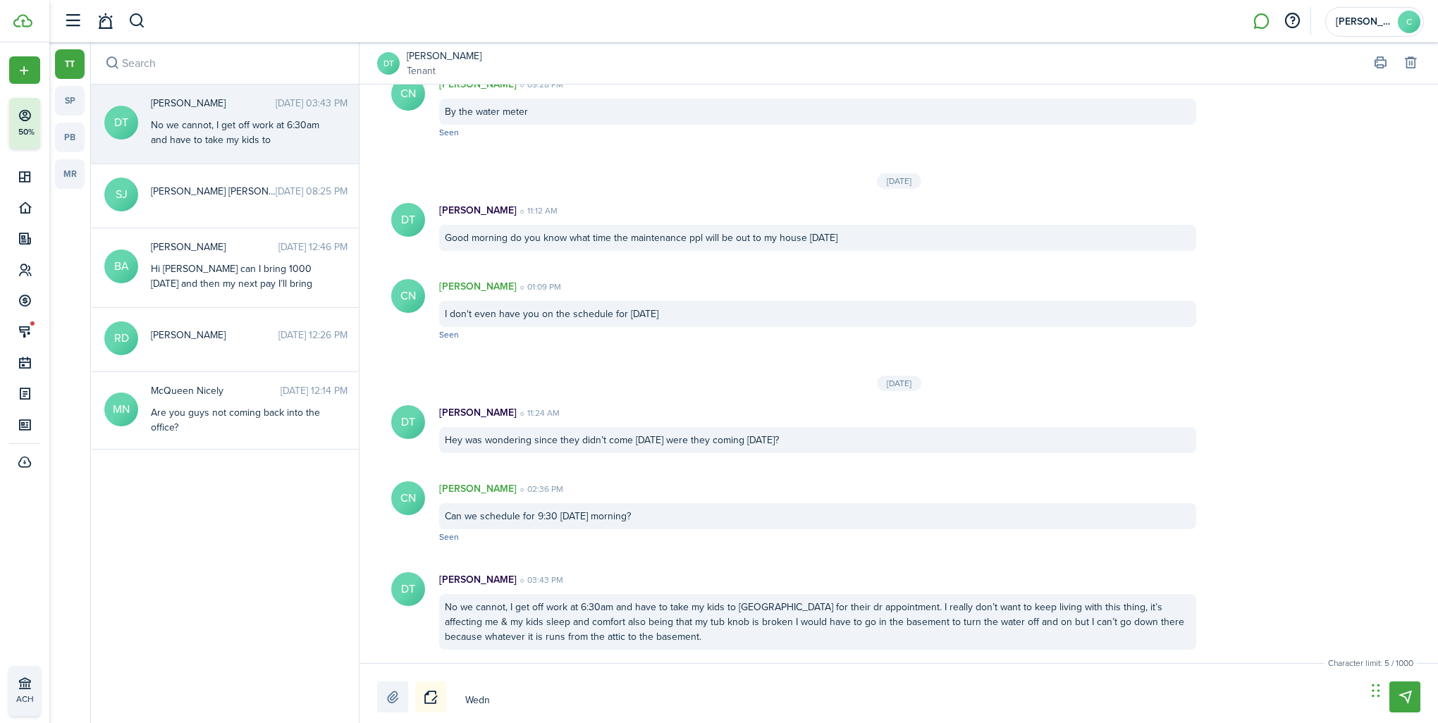
type textarea "Wed"
type textarea "We"
type textarea "W"
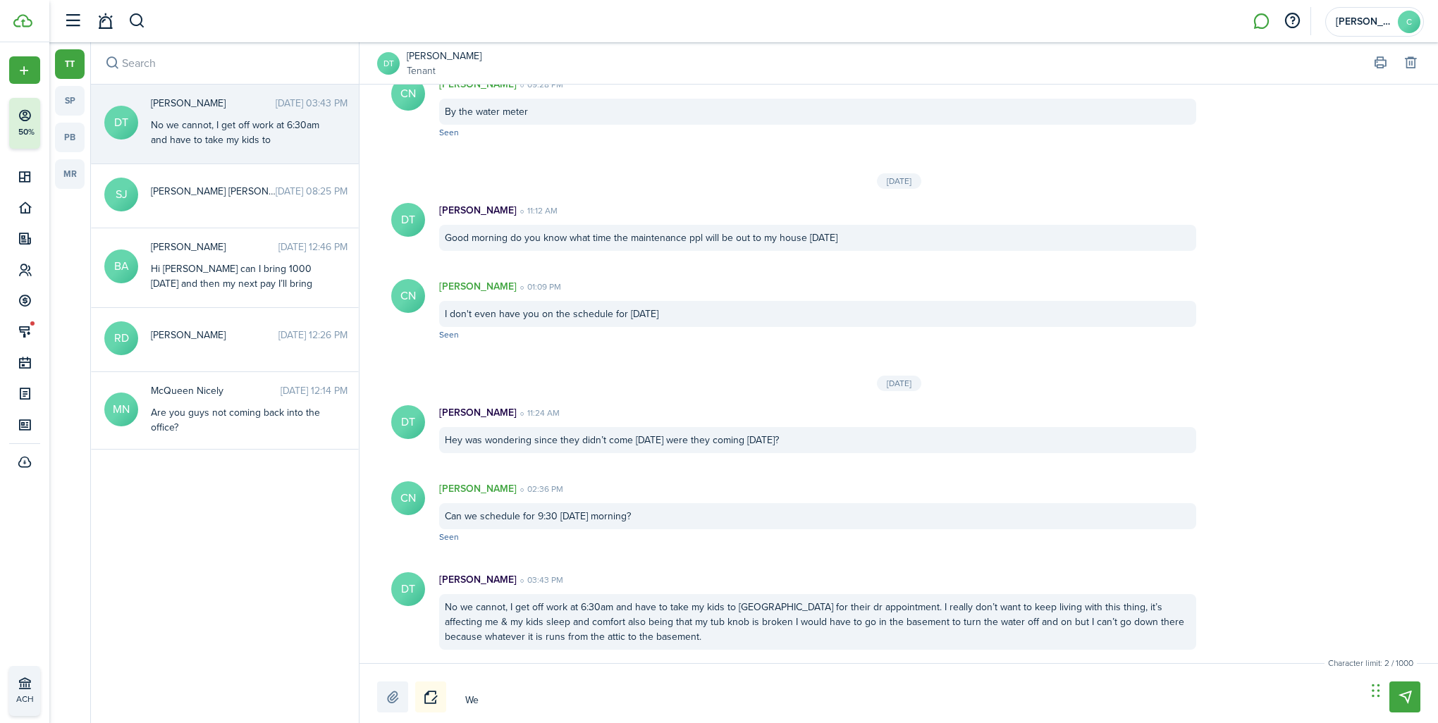
type textarea "W"
type textarea "c"
type textarea "ca"
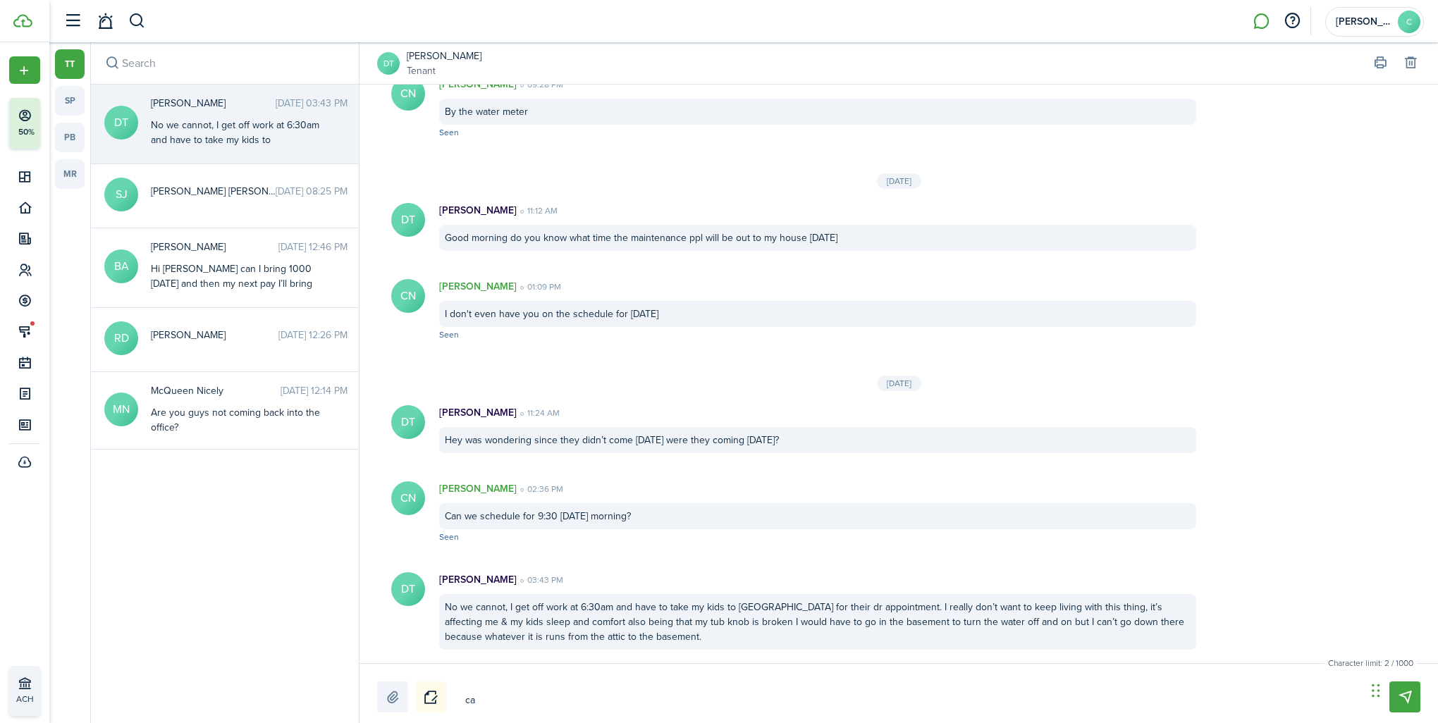
type textarea "can"
type textarea "can w"
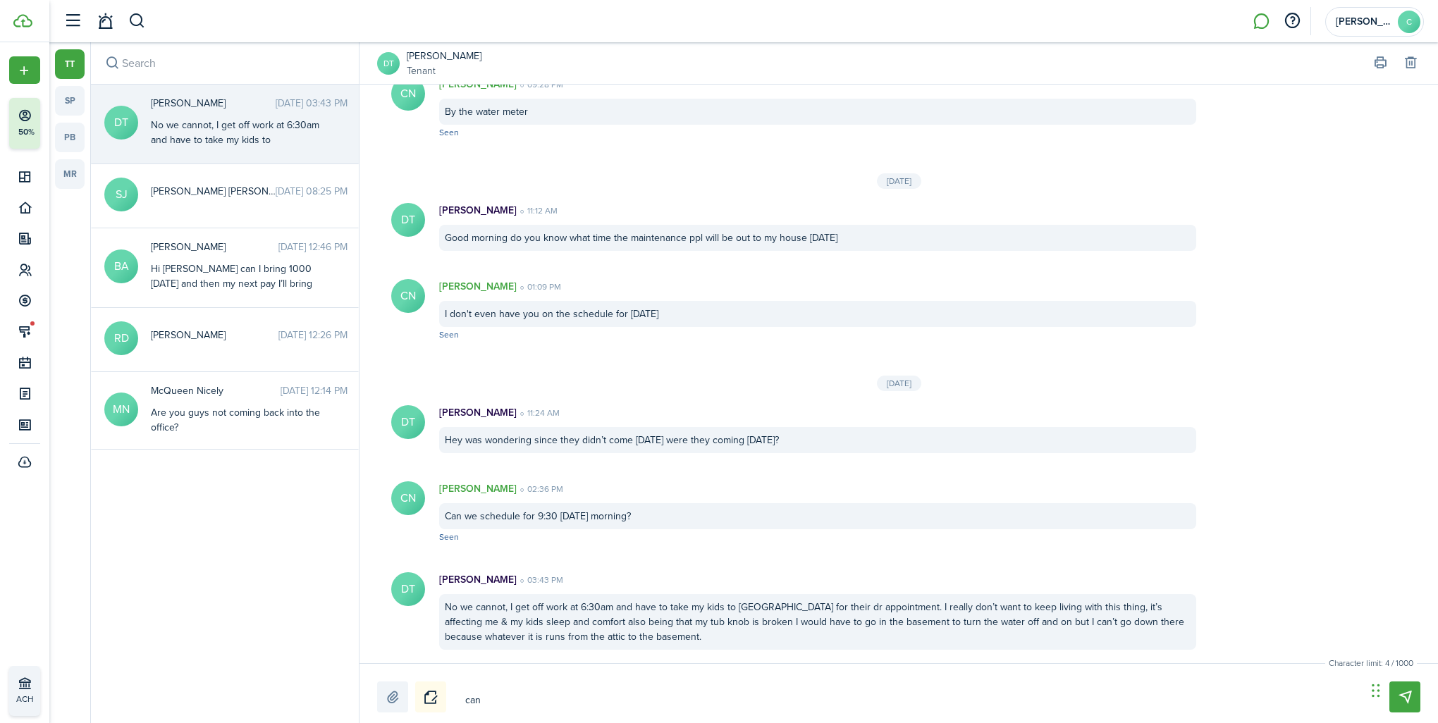
type textarea "can w"
type textarea "can we"
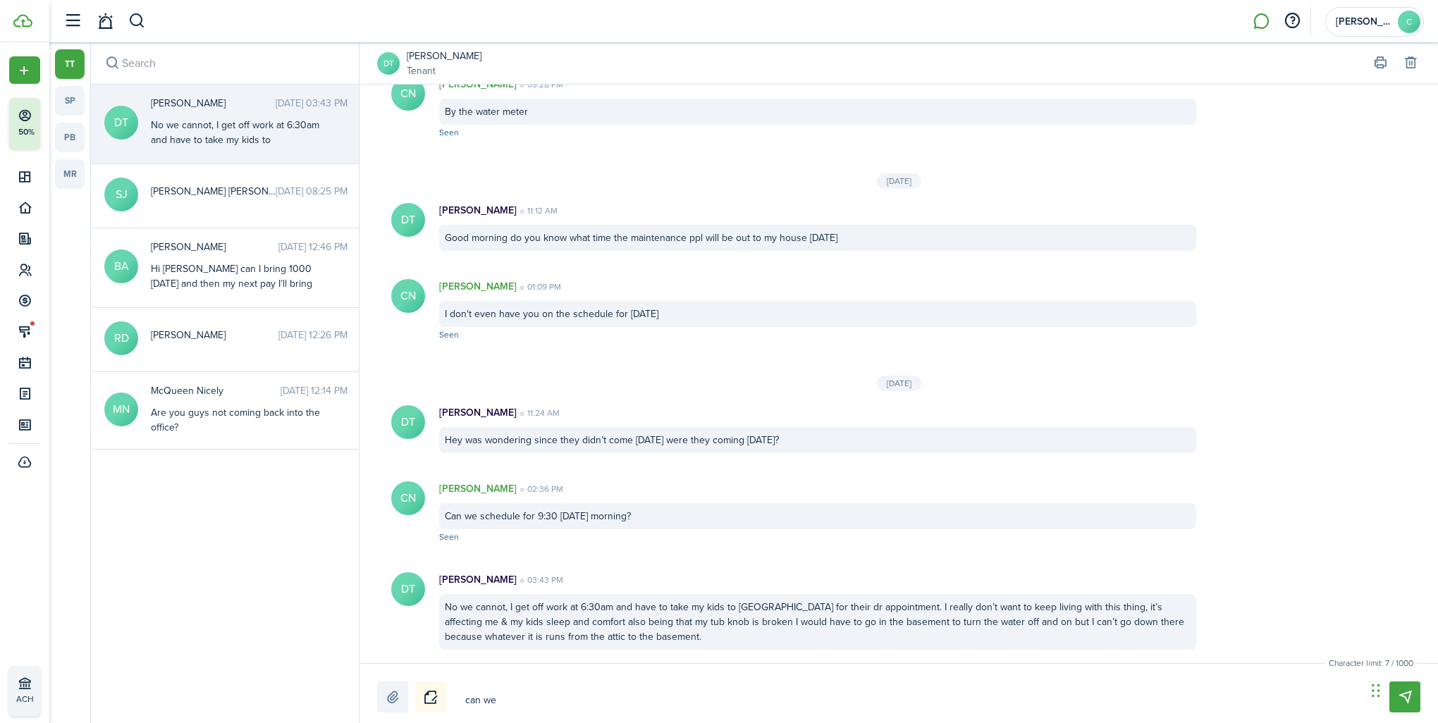
type textarea "can we u"
type textarea "can we us"
type textarea "can we use"
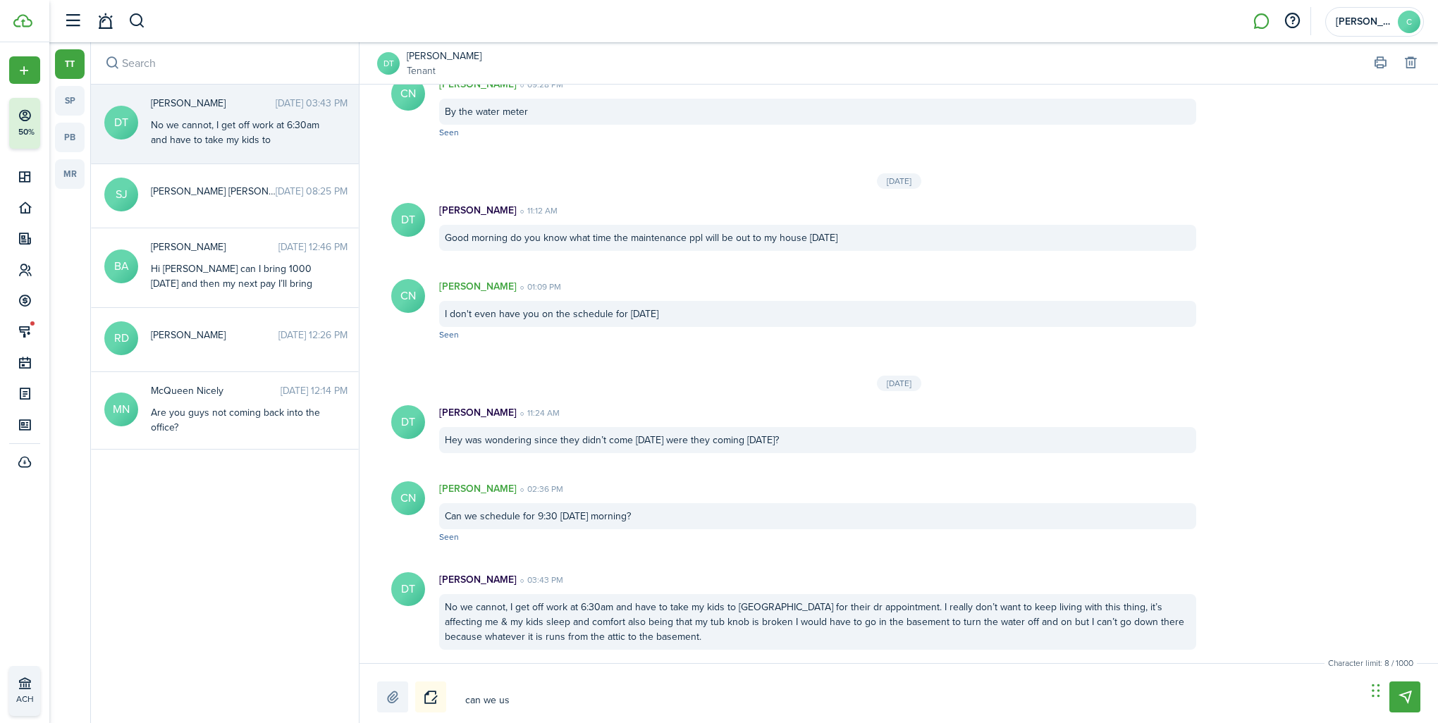
type textarea "can we use"
type textarea "can we use t"
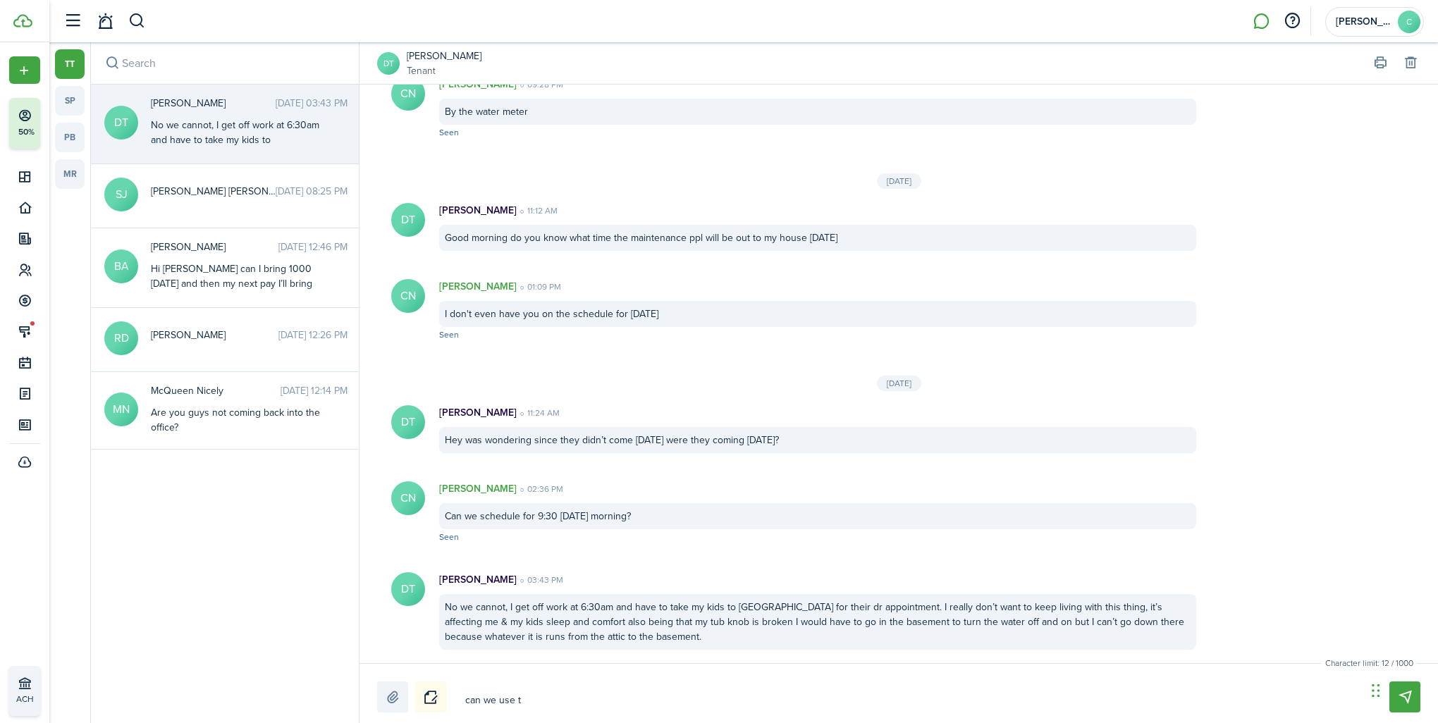
type textarea "can we use th"
type textarea "can we use the"
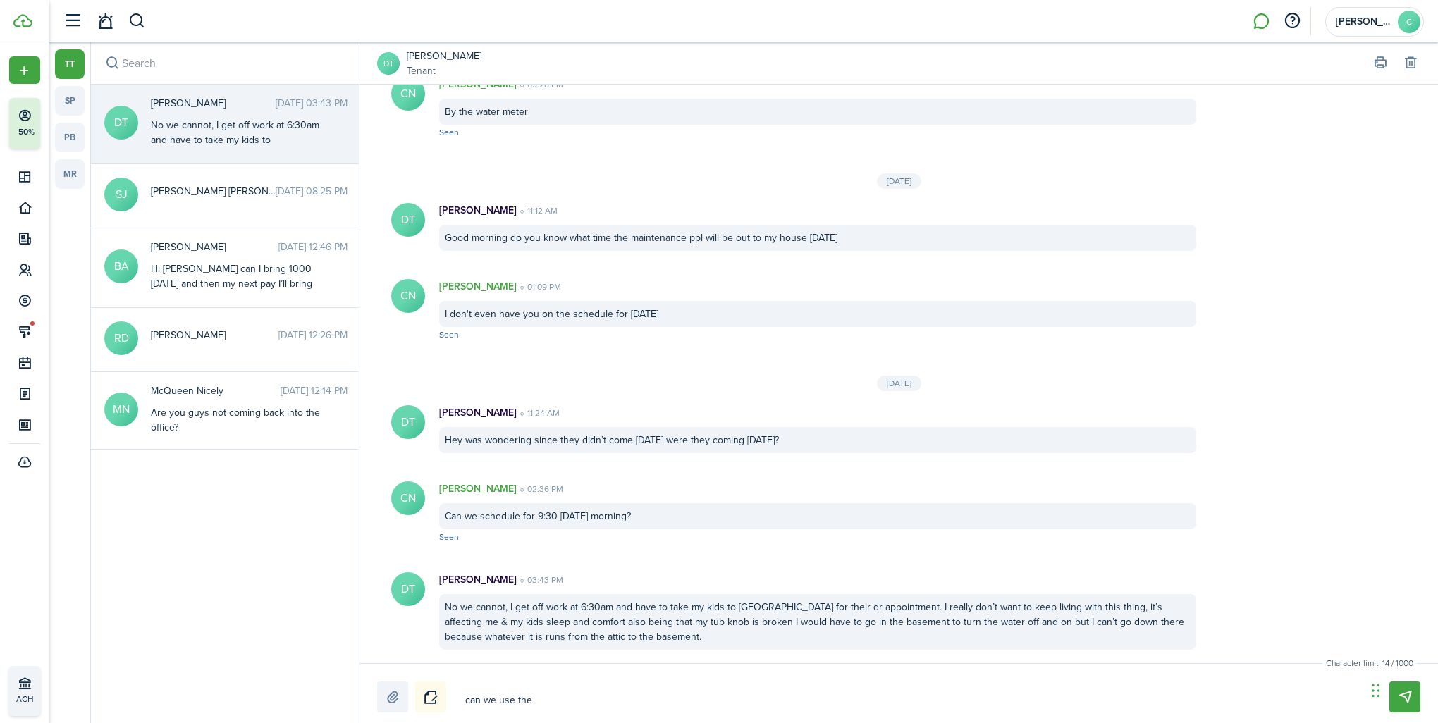
type textarea "can we use the"
type textarea "can we use the k"
type textarea "can we use the ke"
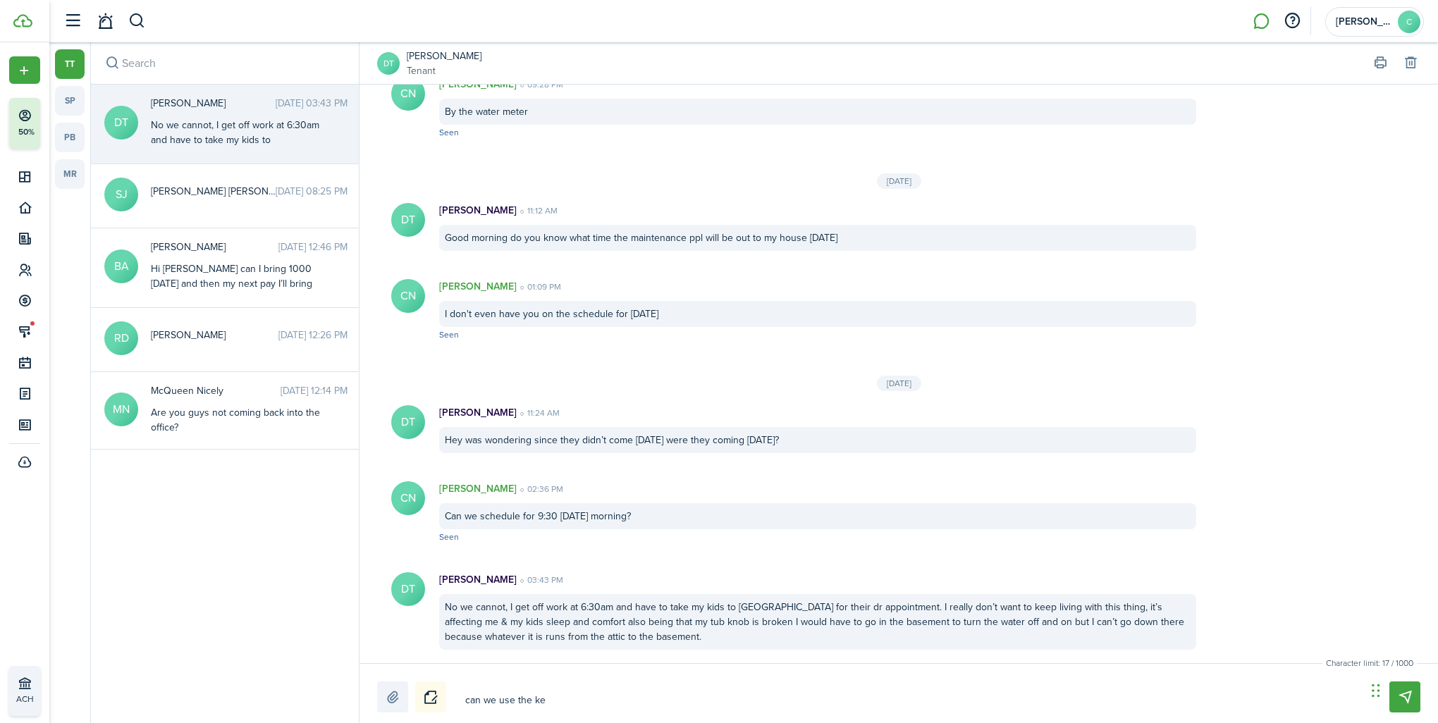
type textarea "can we use the key"
type textarea "can we use the key?"
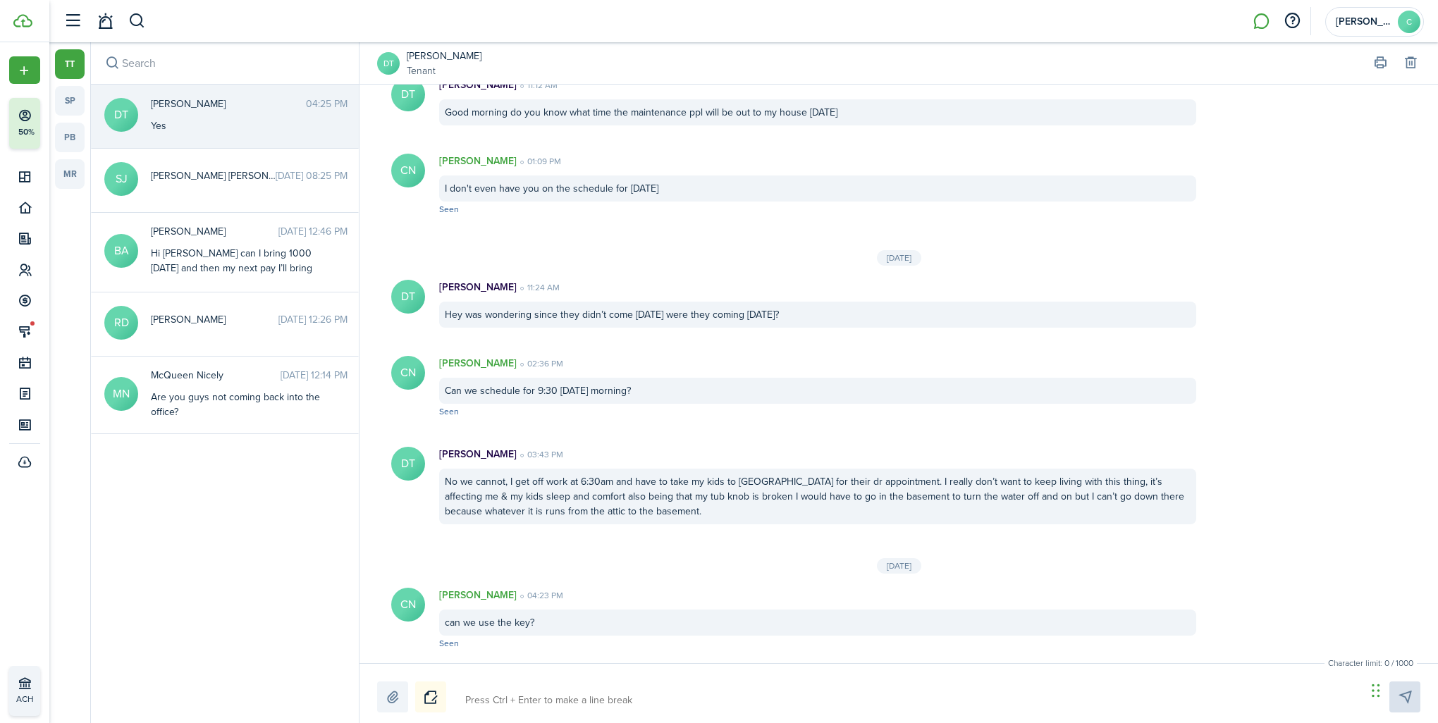
scroll to position [1255, 0]
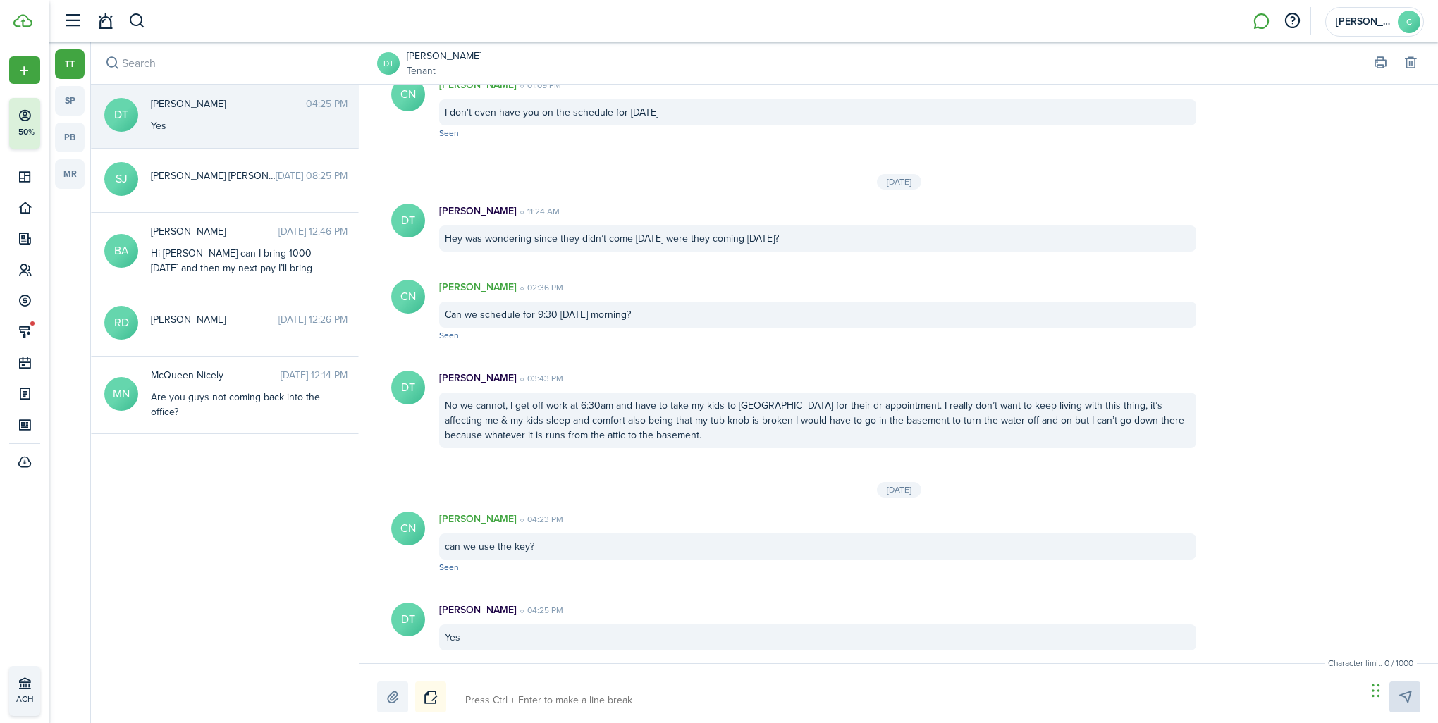
type textarea "o"
type textarea "ok"
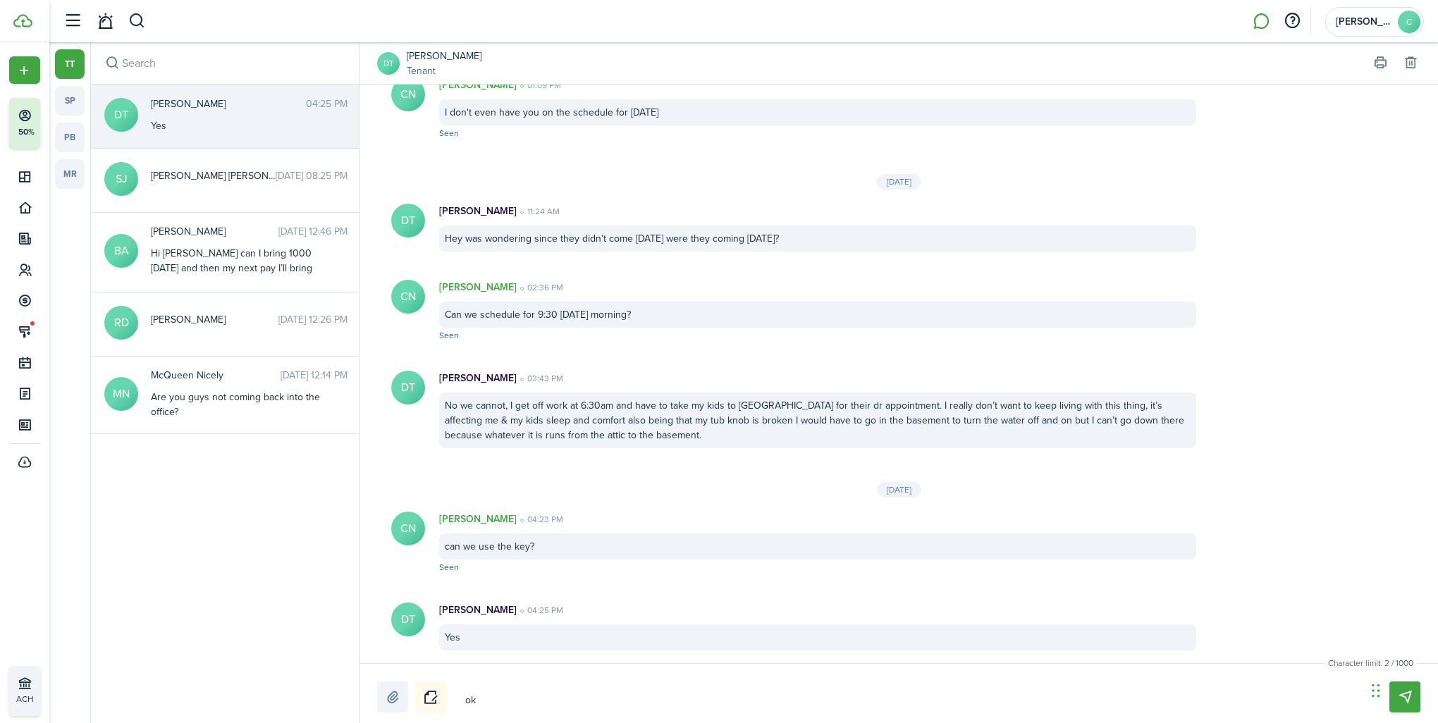
type textarea "ok"
type textarea "ok t"
type textarea "ok th"
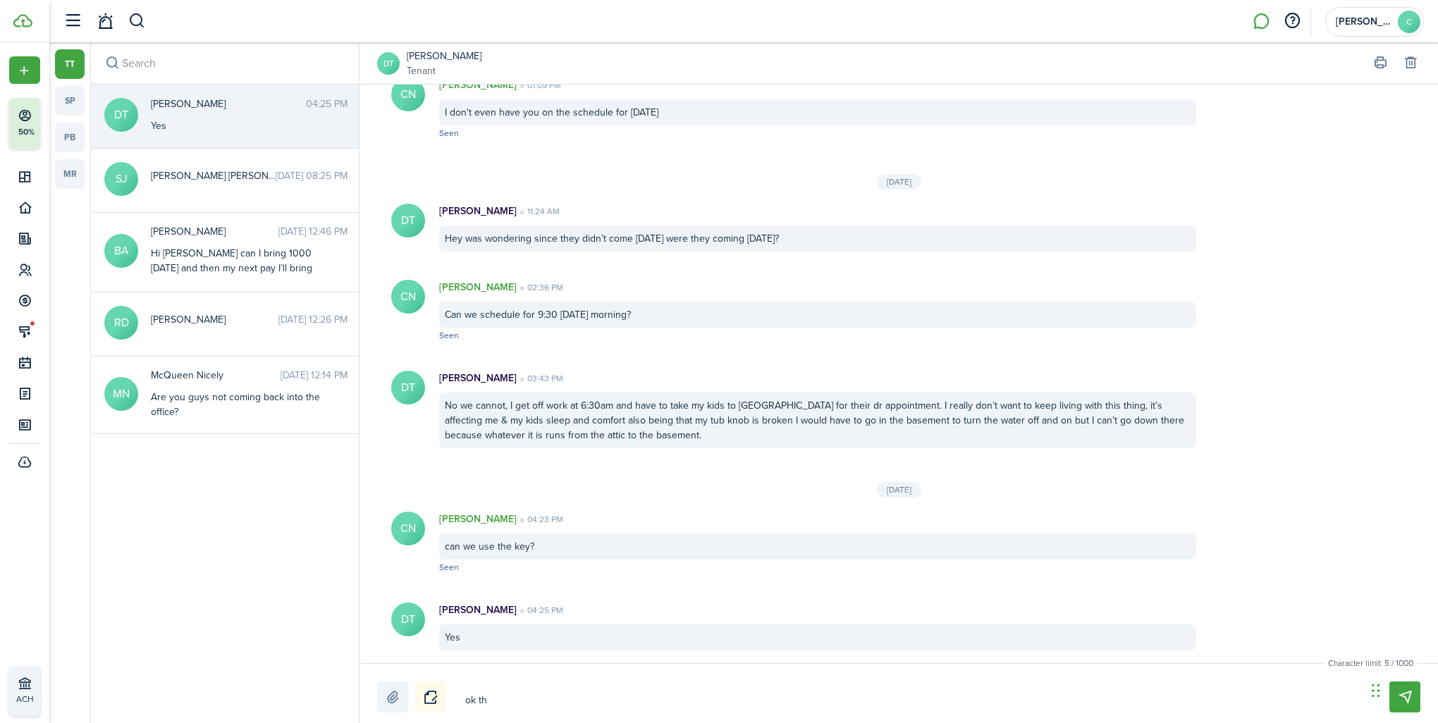
type textarea "ok tha"
type textarea "ok than"
type textarea "ok thank"
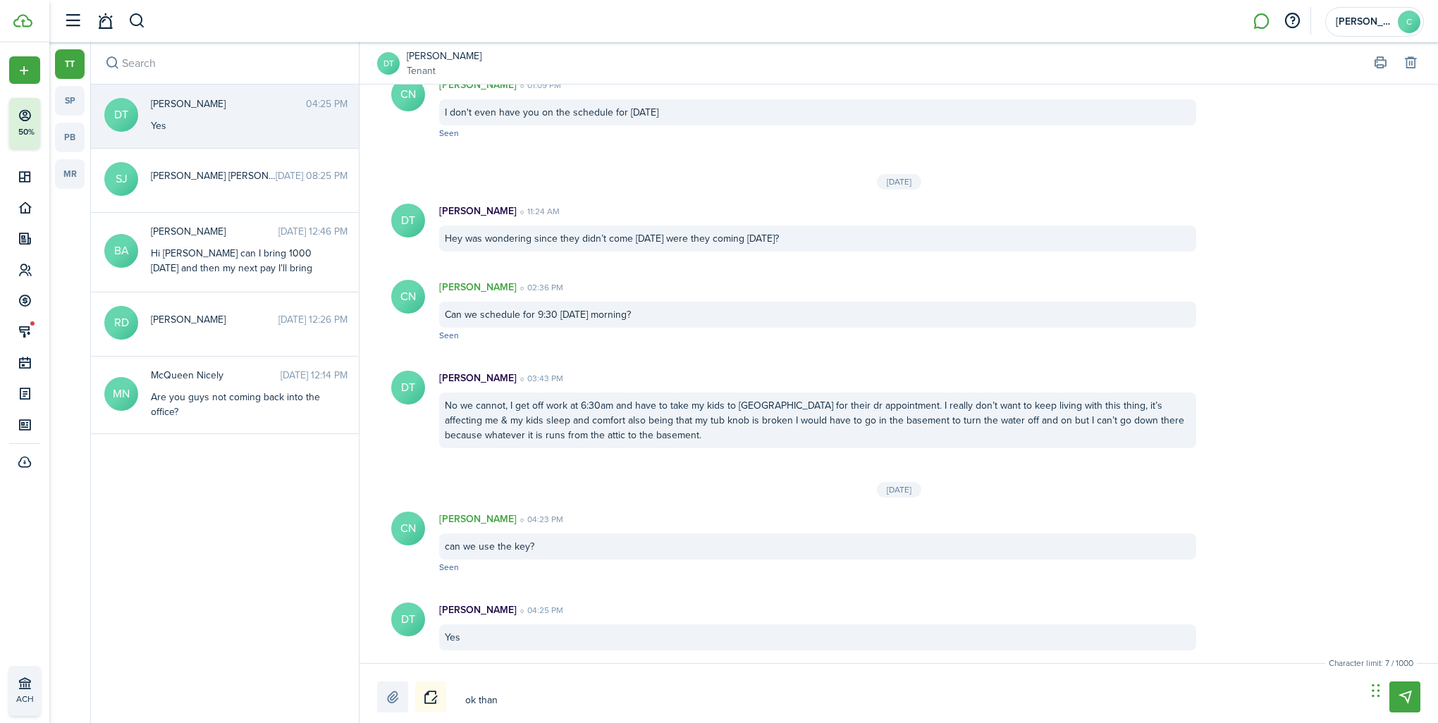
type textarea "ok thank"
type textarea "ok thank y"
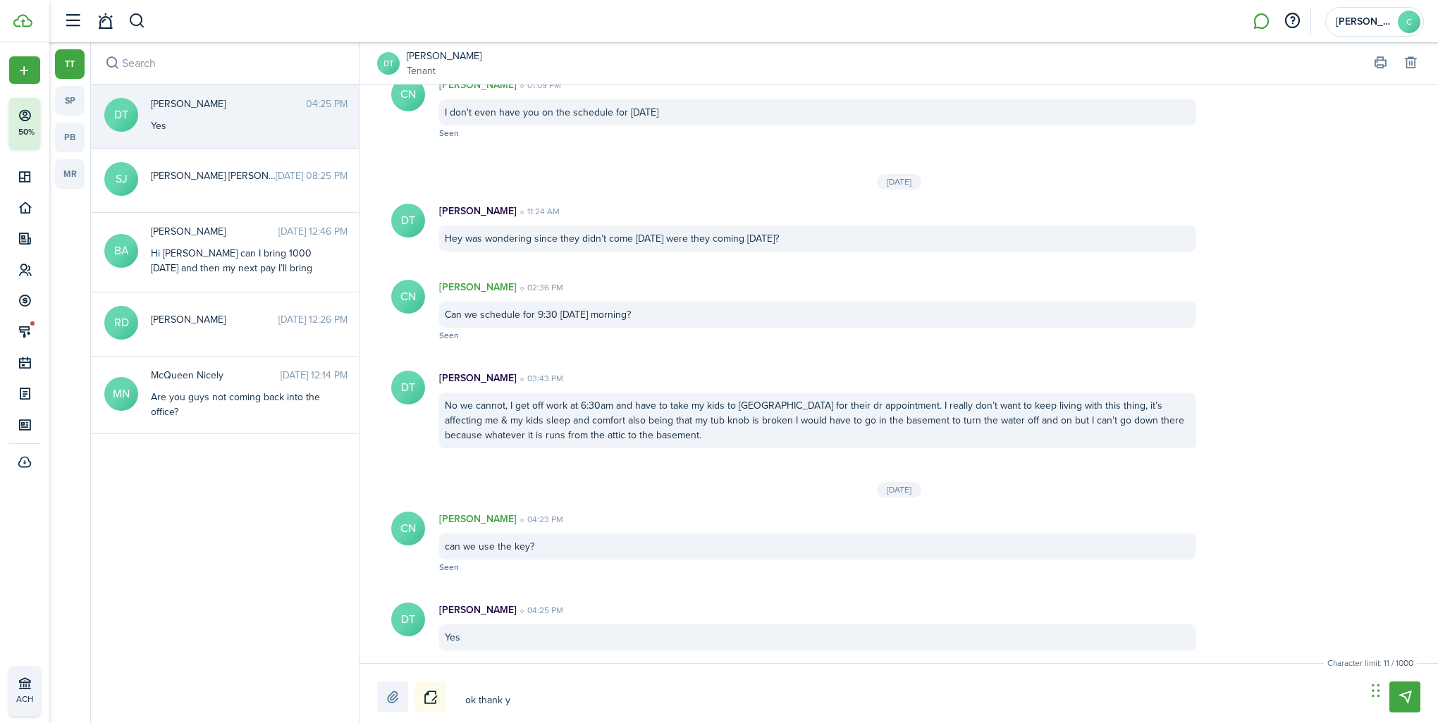
type textarea "ok thank yo"
type textarea "ok thank you"
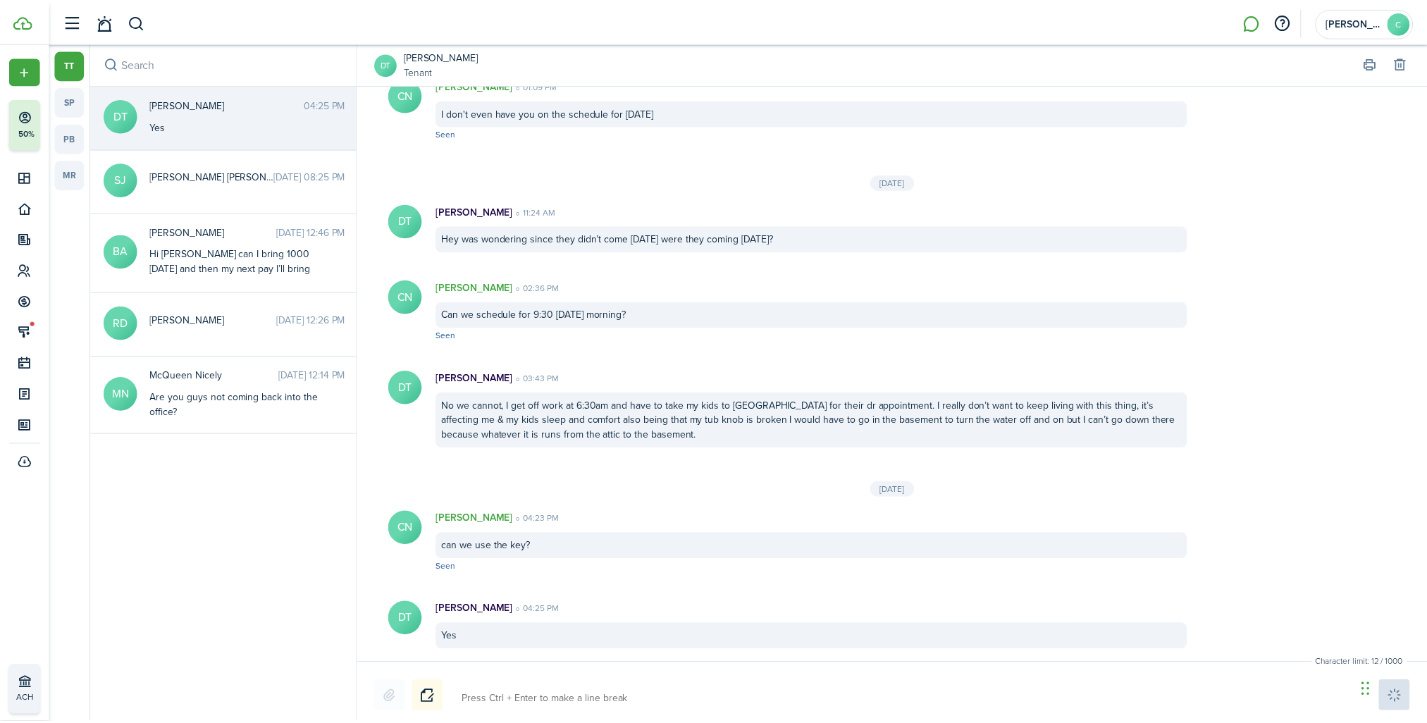
scroll to position [1347, 0]
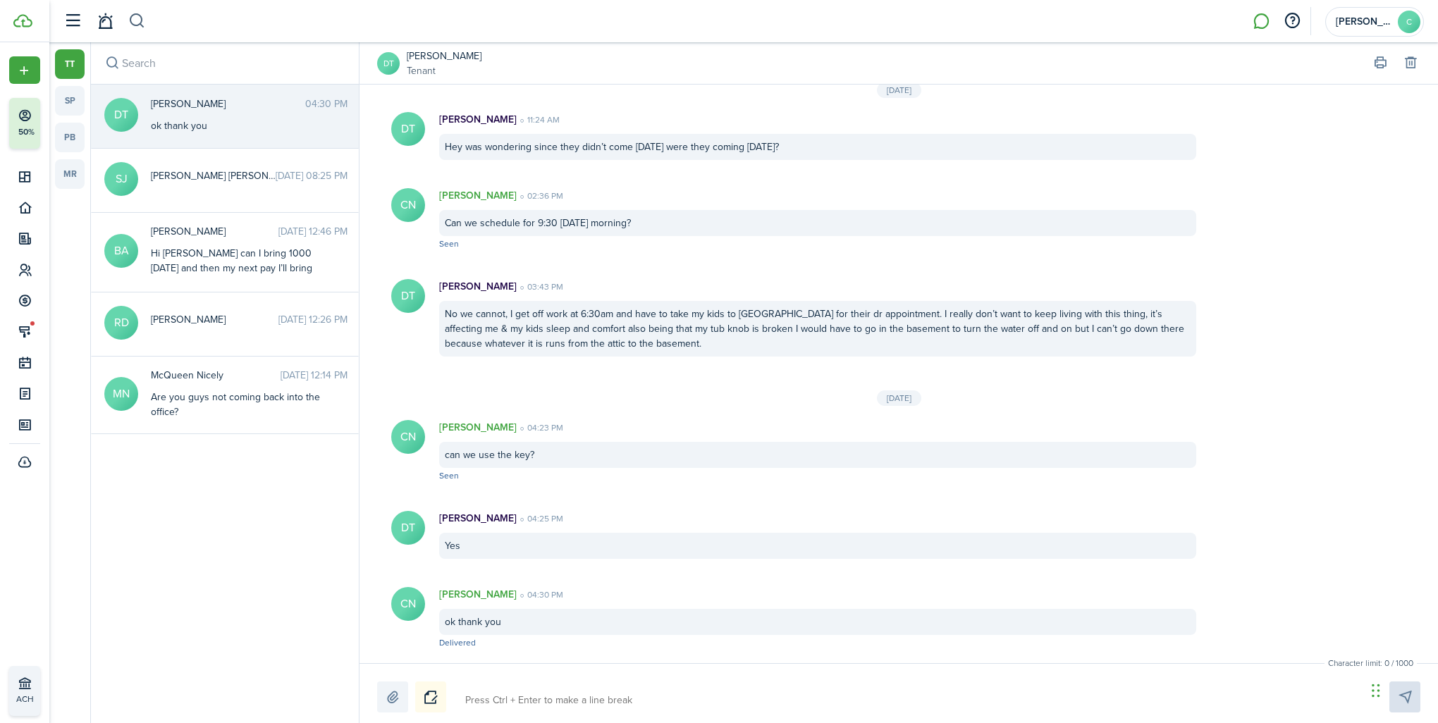
click at [132, 27] on button "button" at bounding box center [137, 21] width 18 height 24
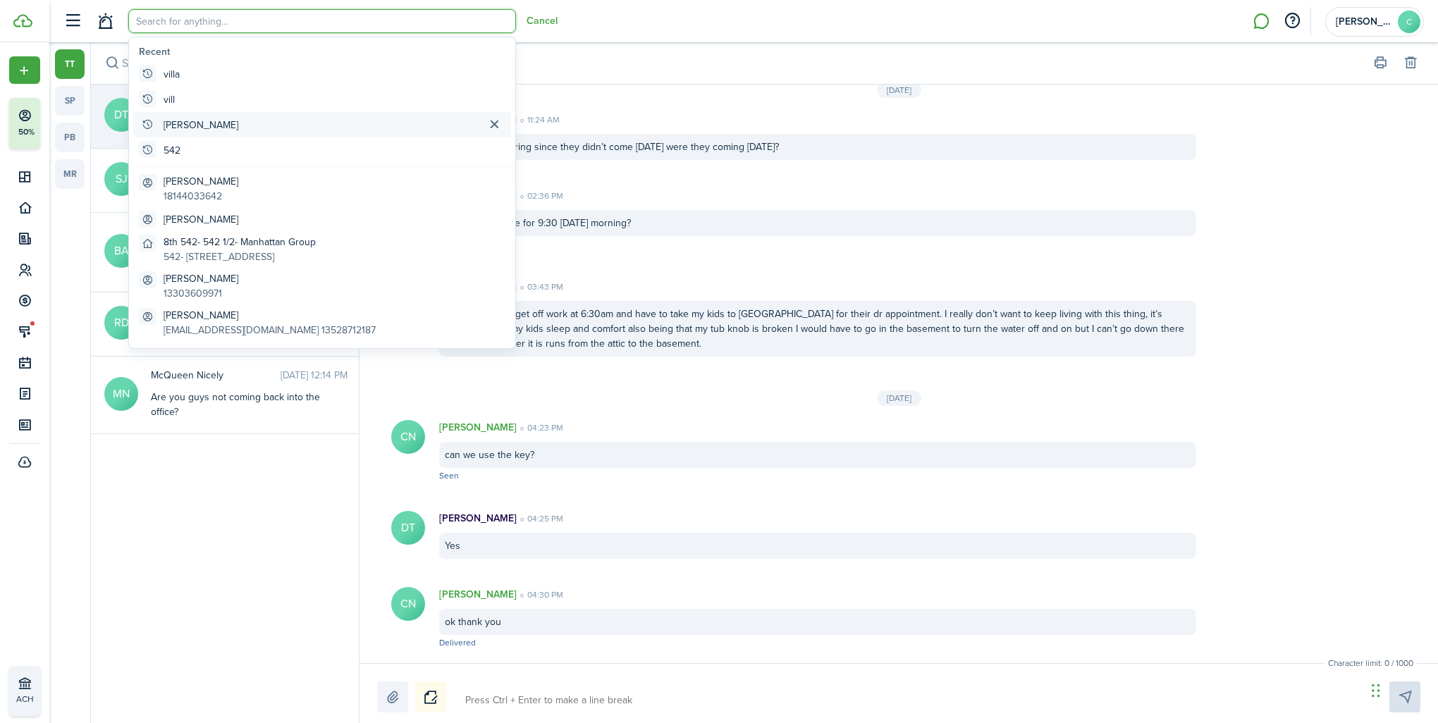
click at [499, 125] on button "button" at bounding box center [494, 125] width 22 height 18
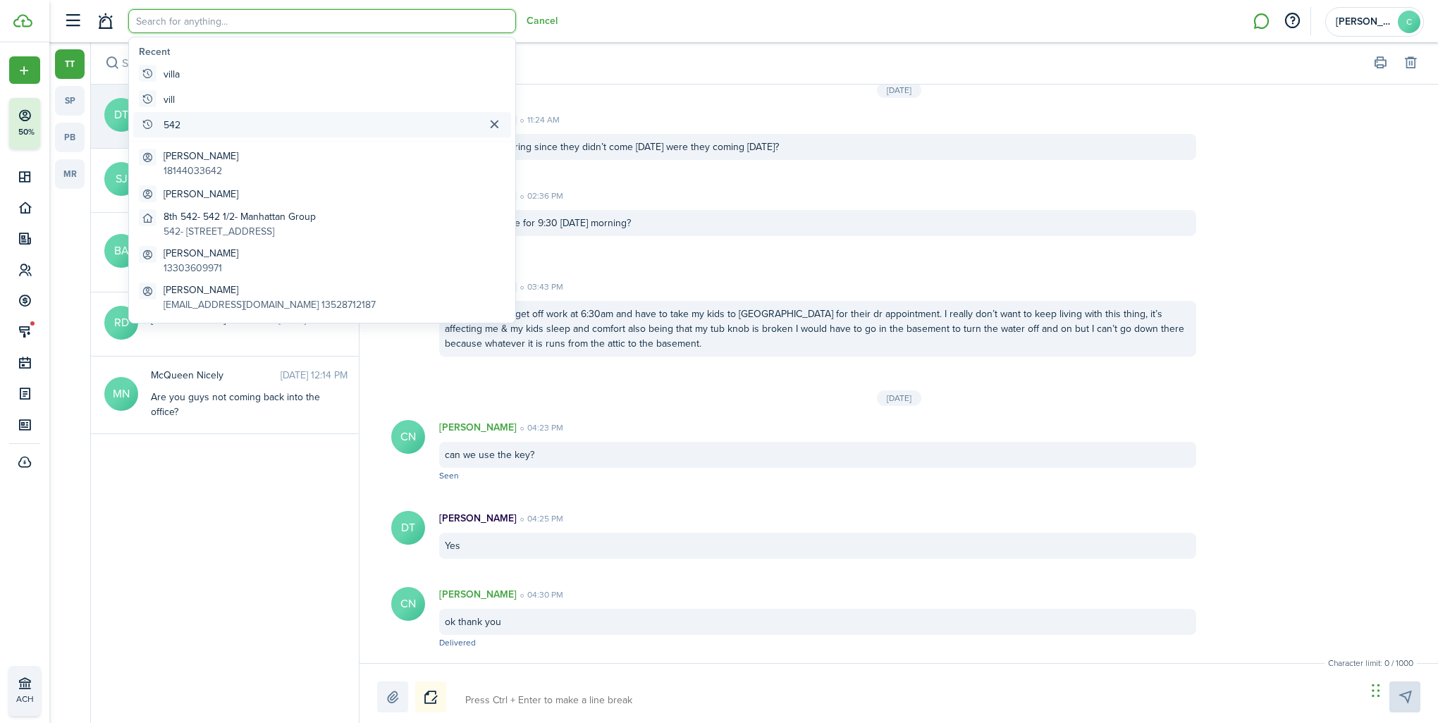
click at [496, 121] on button "button" at bounding box center [494, 125] width 22 height 18
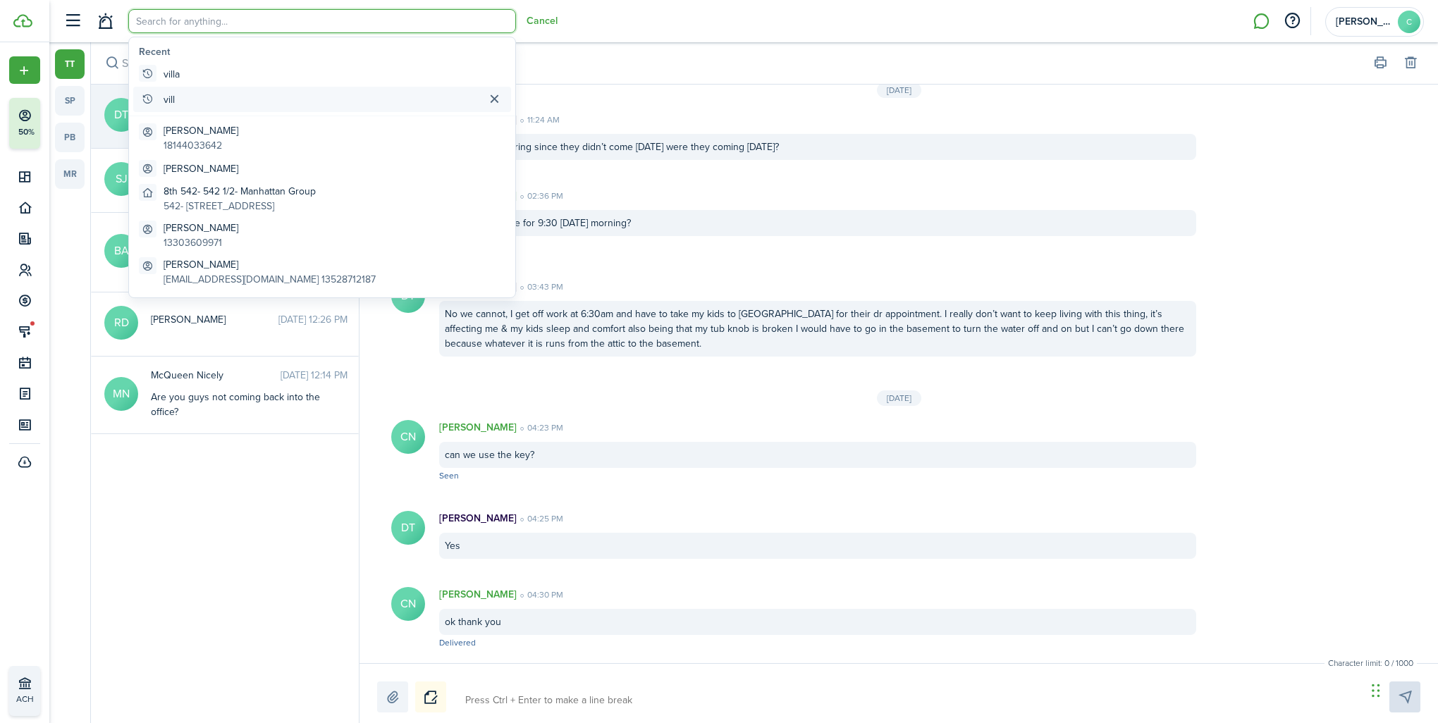
click at [490, 94] on button "button" at bounding box center [494, 99] width 22 height 18
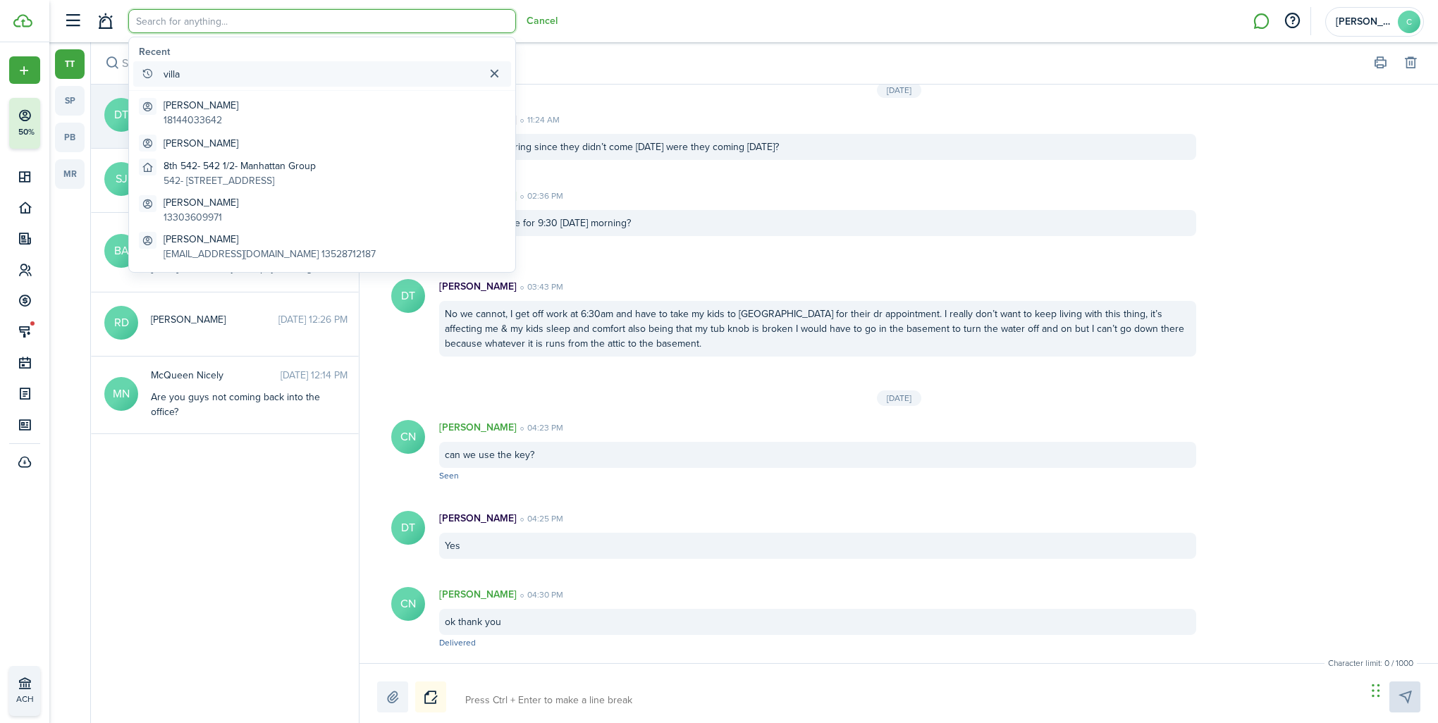
click at [495, 70] on button "button" at bounding box center [494, 74] width 22 height 18
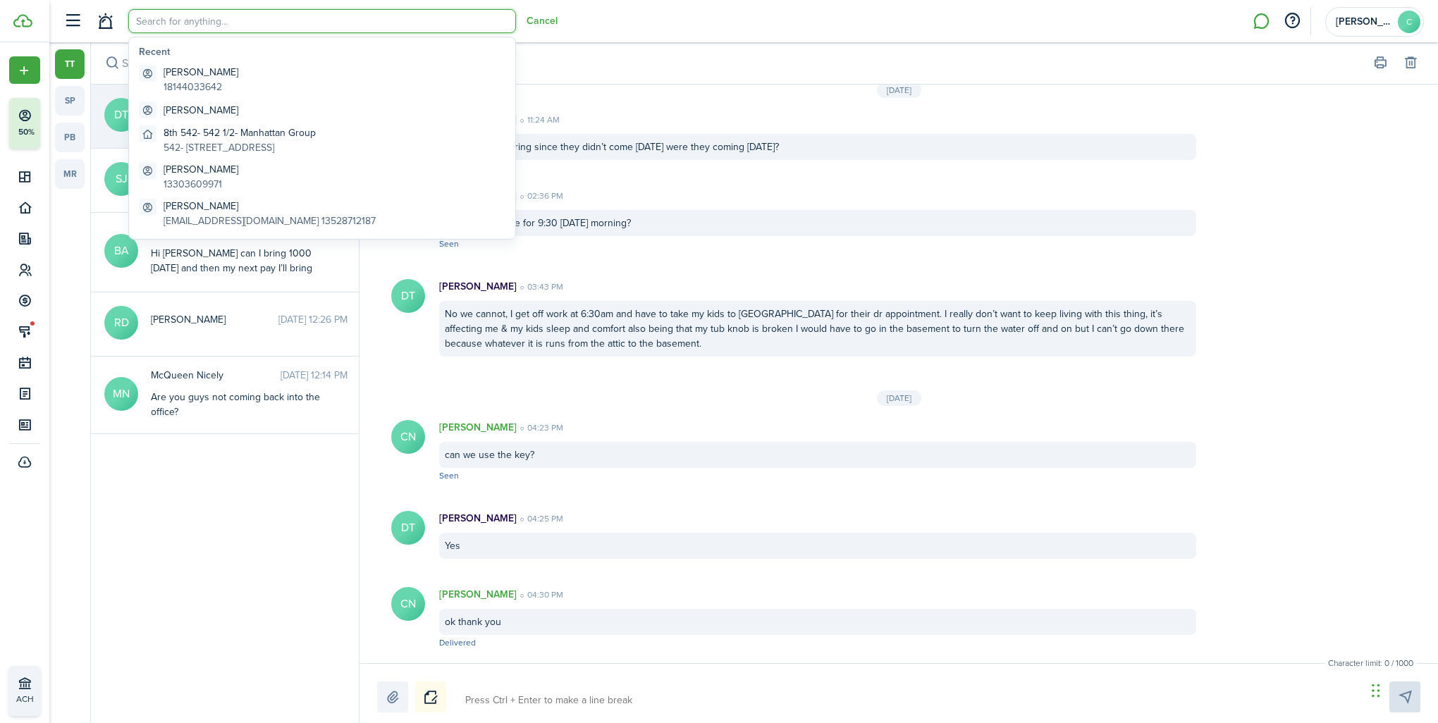
click at [262, 23] on input "search" at bounding box center [322, 21] width 388 height 24
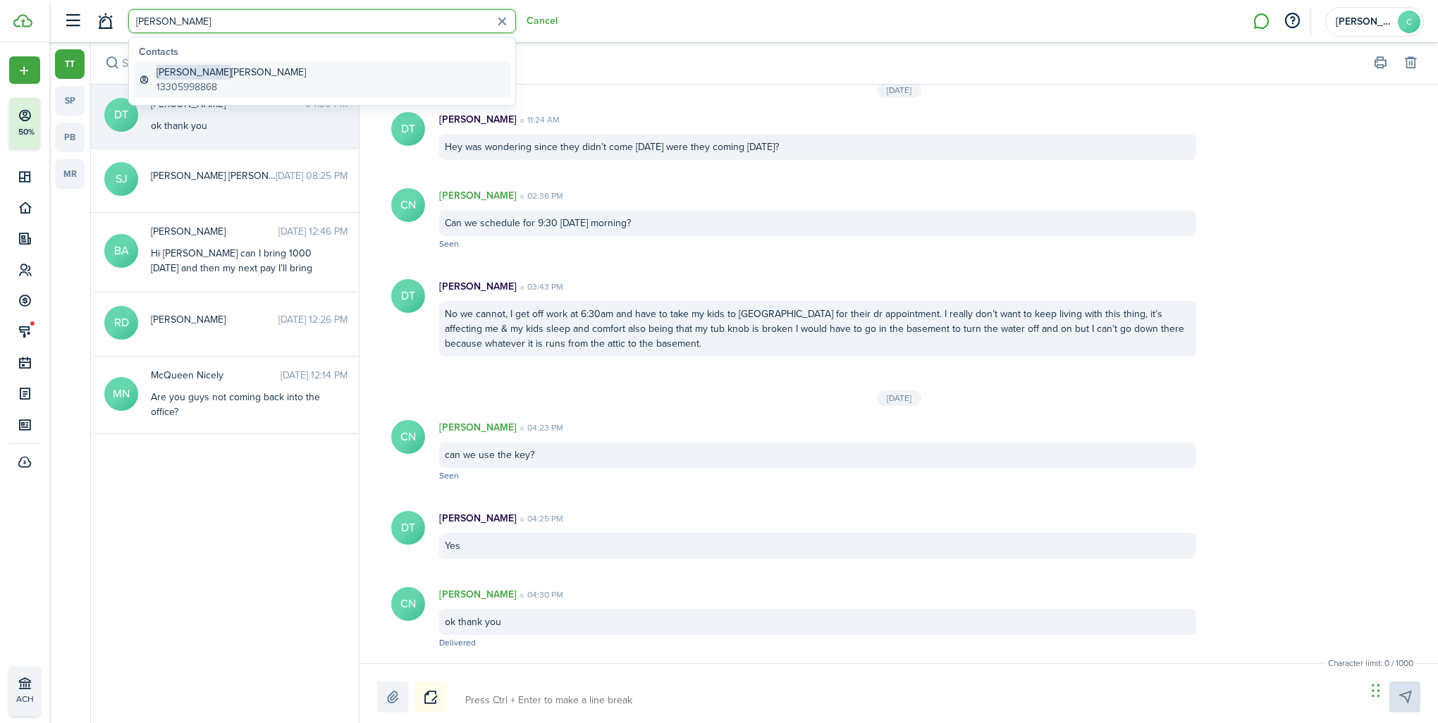
type input "[PERSON_NAME]"
click at [192, 80] on global-search-item-description "13305998868" at bounding box center [230, 87] width 149 height 15
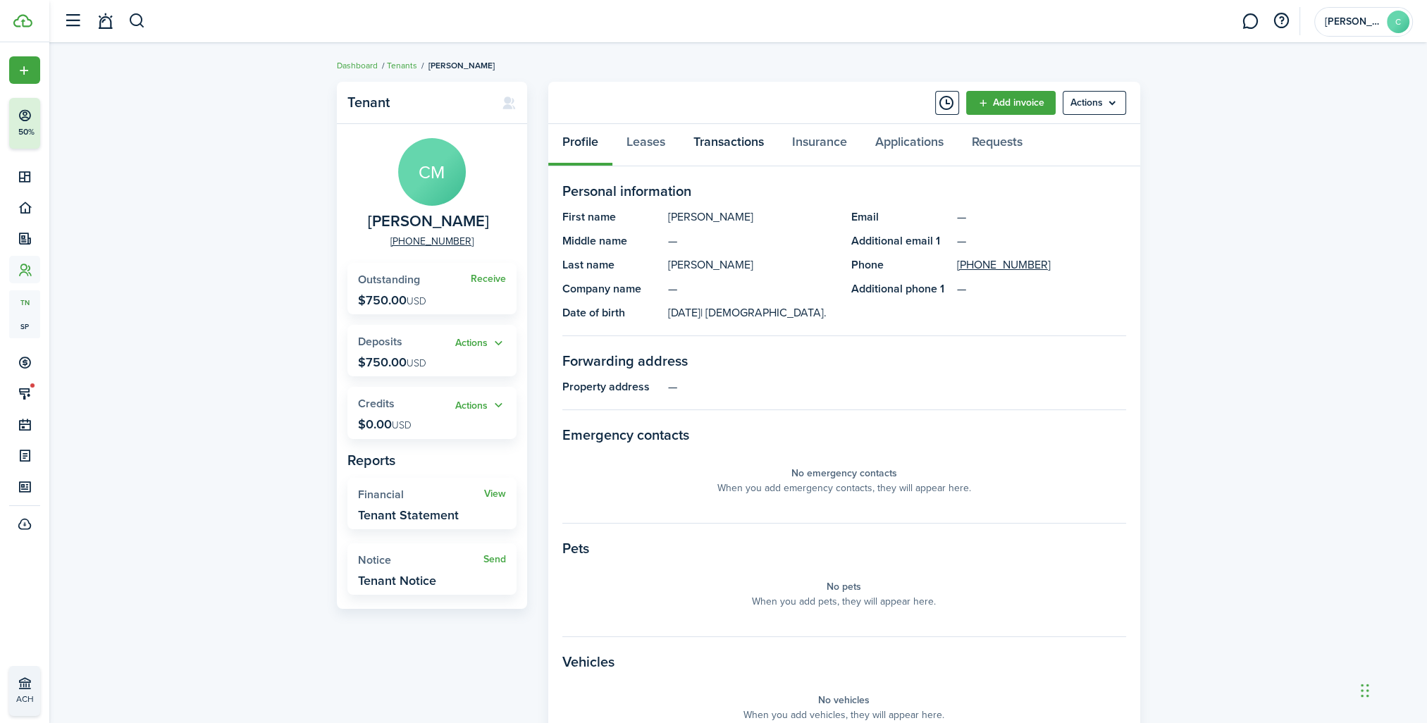
click at [724, 144] on link "Transactions" at bounding box center [728, 145] width 99 height 42
